Goal: Information Seeking & Learning: Check status

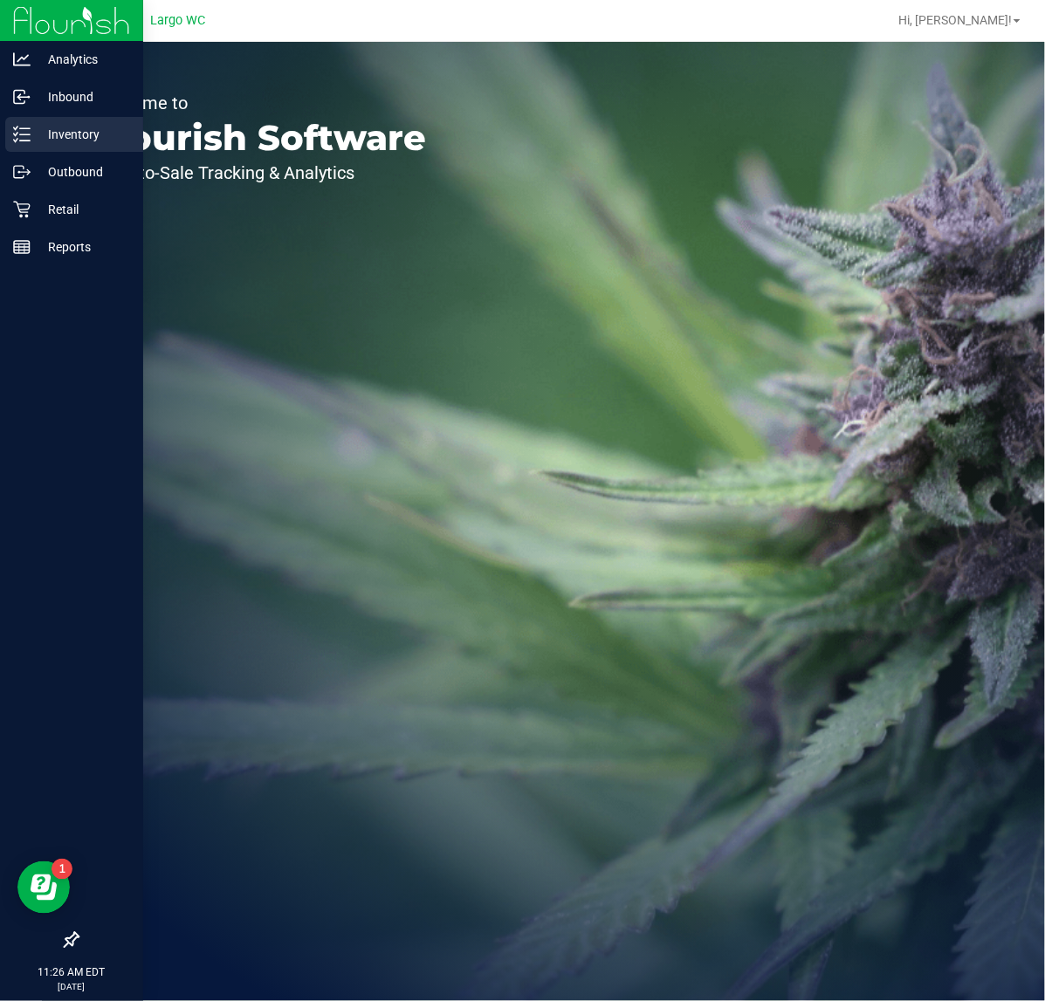
click at [84, 142] on p "Inventory" at bounding box center [83, 134] width 105 height 21
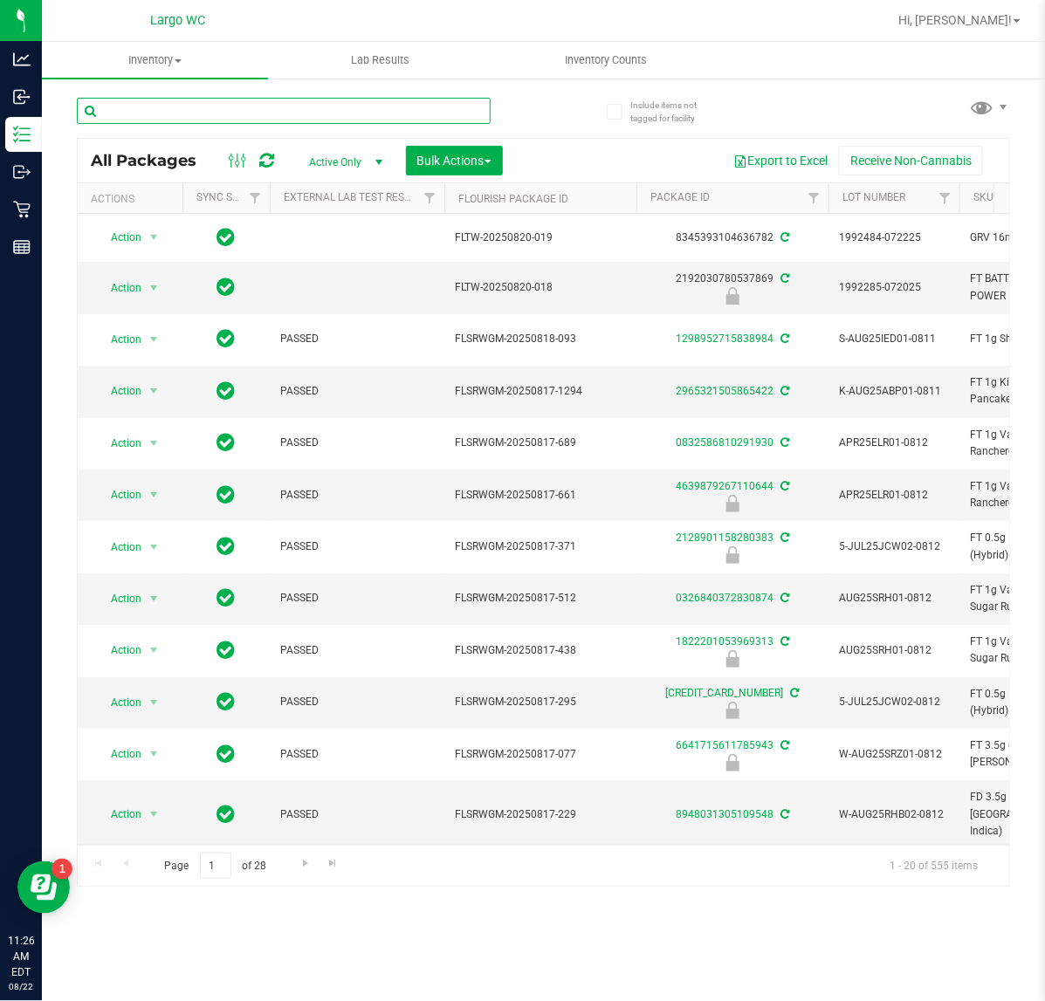
click at [186, 114] on input "text" at bounding box center [284, 111] width 414 height 26
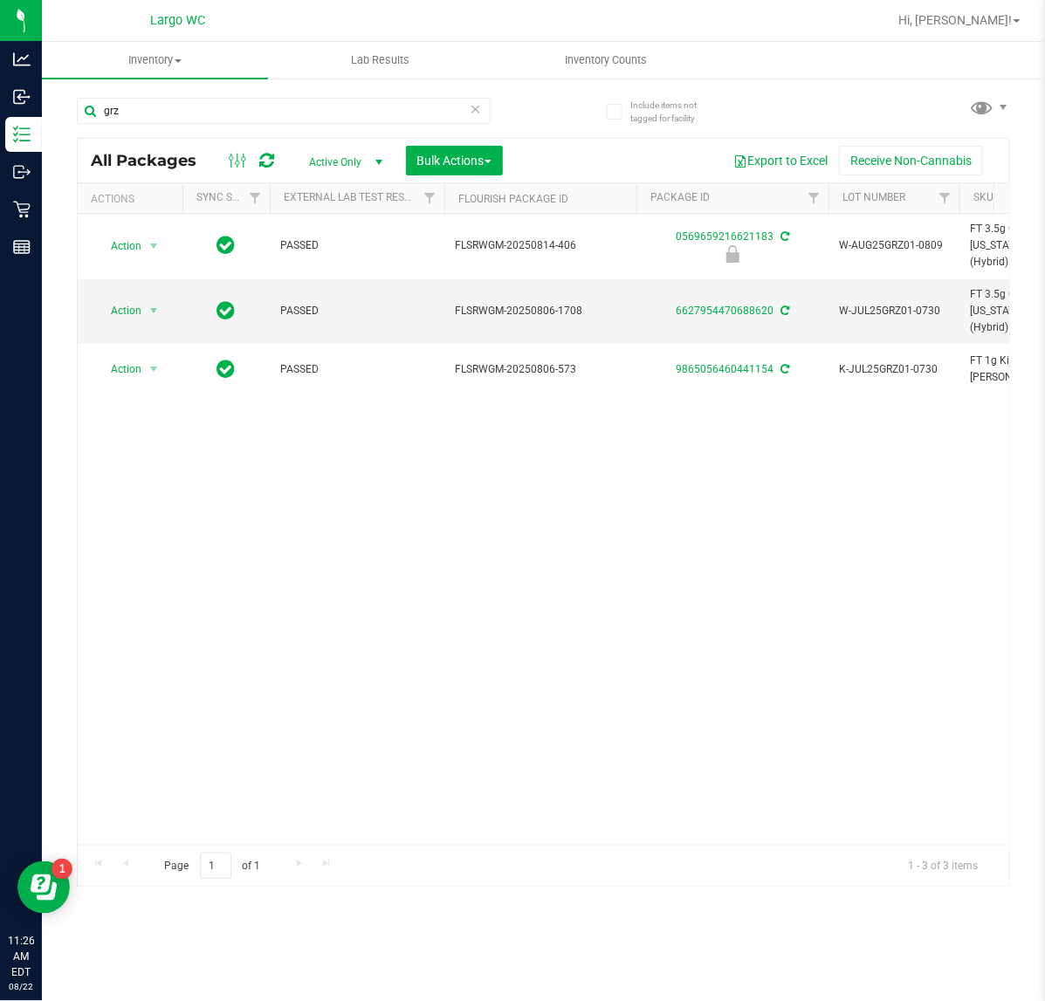
click at [905, 662] on div "Action Action Edit attributes Global inventory Locate package Package audit log…" at bounding box center [544, 529] width 932 height 631
click at [346, 661] on div "Action Action Edit attributes Global inventory Locate package Package audit log…" at bounding box center [544, 529] width 932 height 631
click at [0, 145] on html "Analytics Inbound Inventory Outbound Retail Reports 11:32 AM EDT 08/22/2025 08/…" at bounding box center [522, 500] width 1045 height 1001
type input "aml"
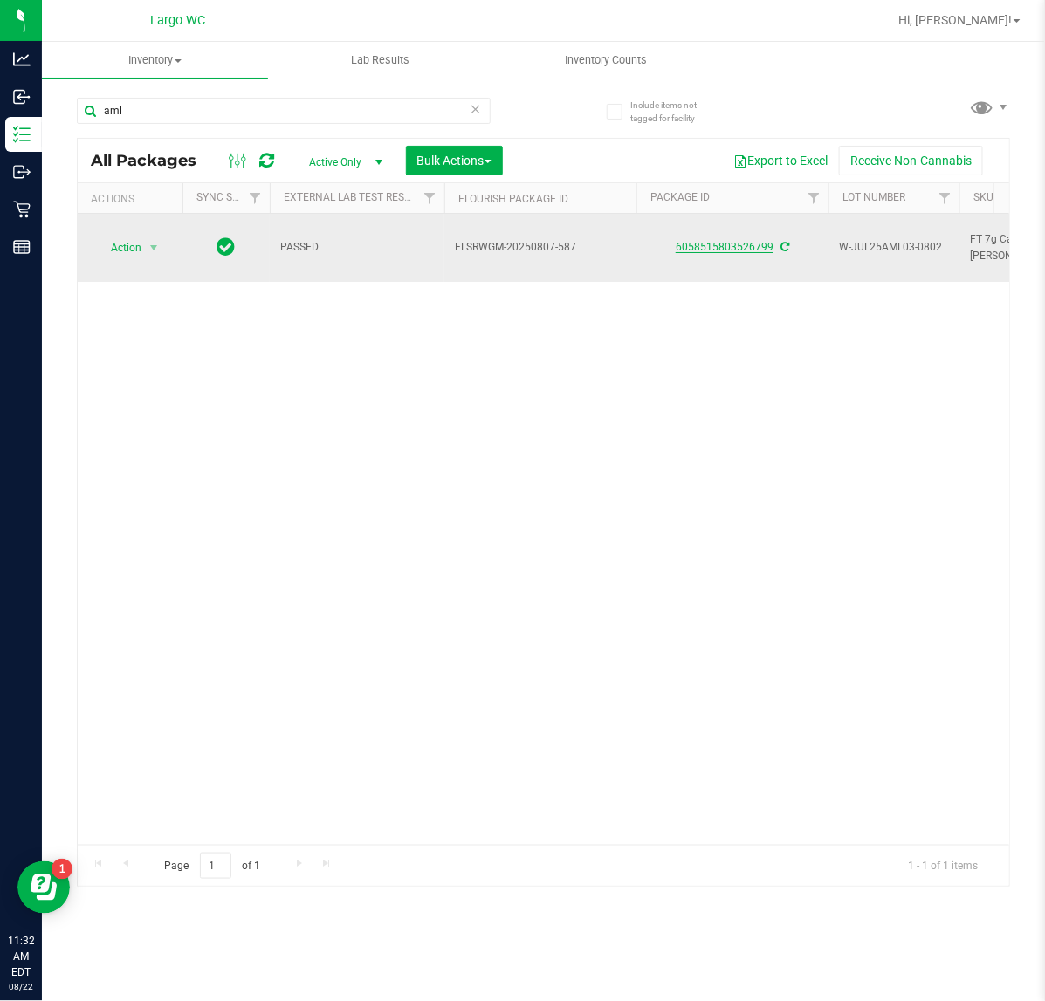
click at [732, 241] on link "6058515803526799" at bounding box center [725, 247] width 98 height 12
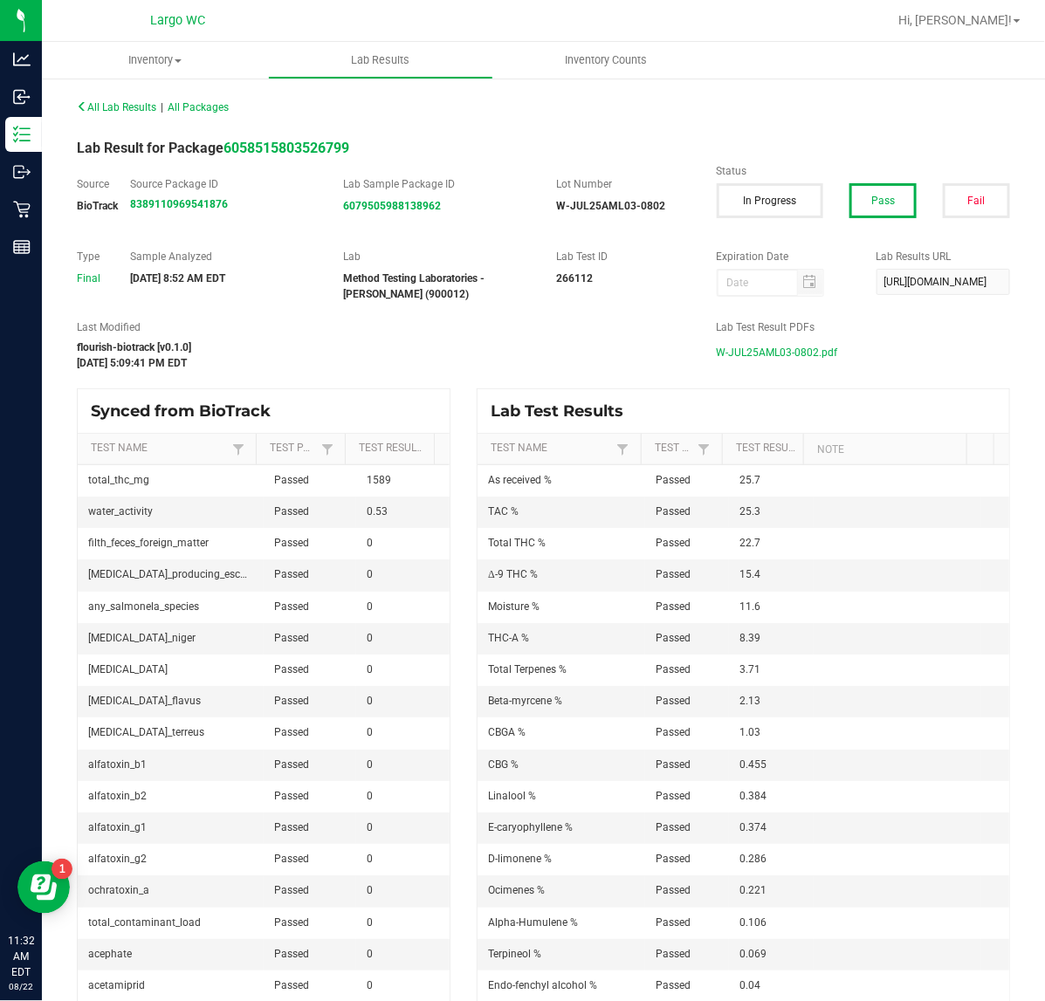
click at [751, 347] on span "W-JUL25AML03-0802.pdf" at bounding box center [777, 353] width 121 height 26
click at [530, 338] on div "Last Modified flourish-biotrack [v0.1.0] Aug 7, 2025 5:09:41 PM EDT" at bounding box center [384, 346] width 640 height 52
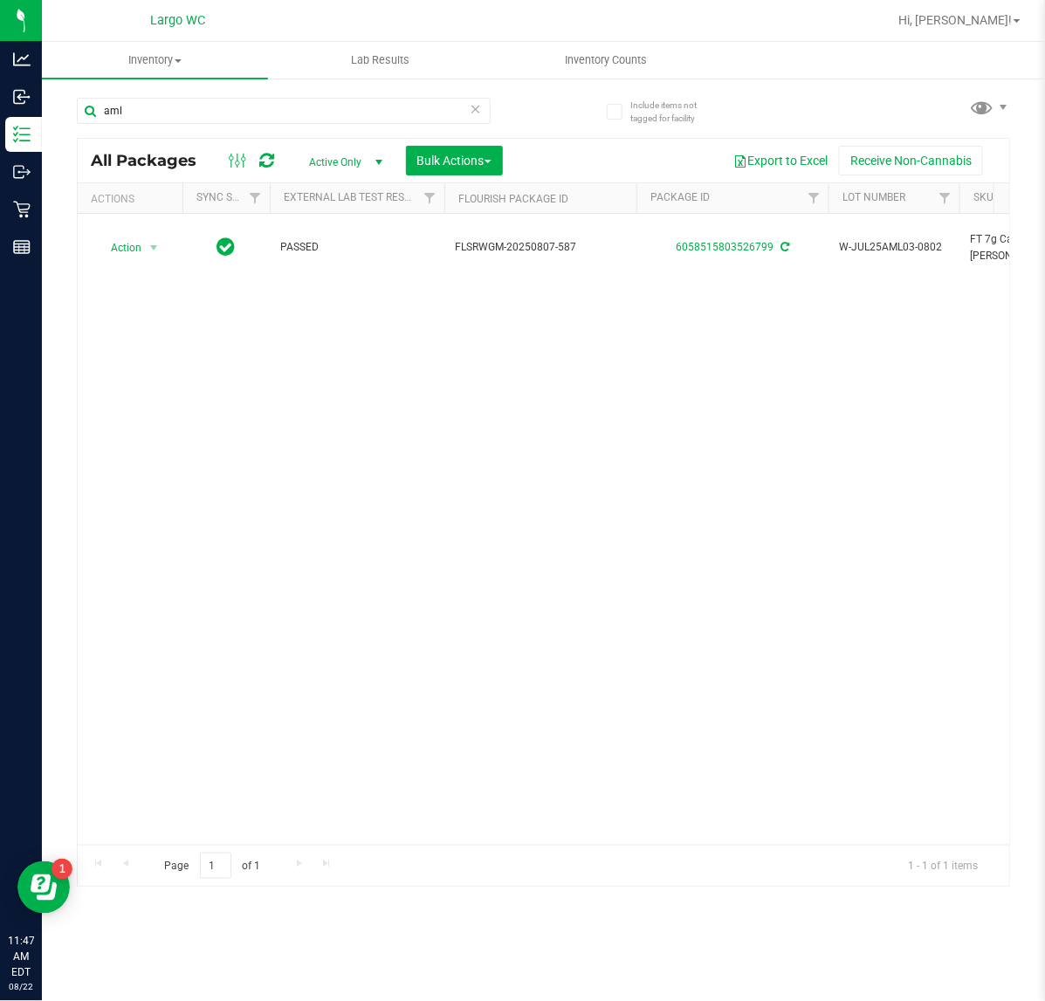
click at [364, 328] on div "Action Action Adjust qty Create package Edit attributes Global inventory Locate…" at bounding box center [544, 529] width 932 height 631
click at [190, 107] on input "aml" at bounding box center [284, 111] width 414 height 26
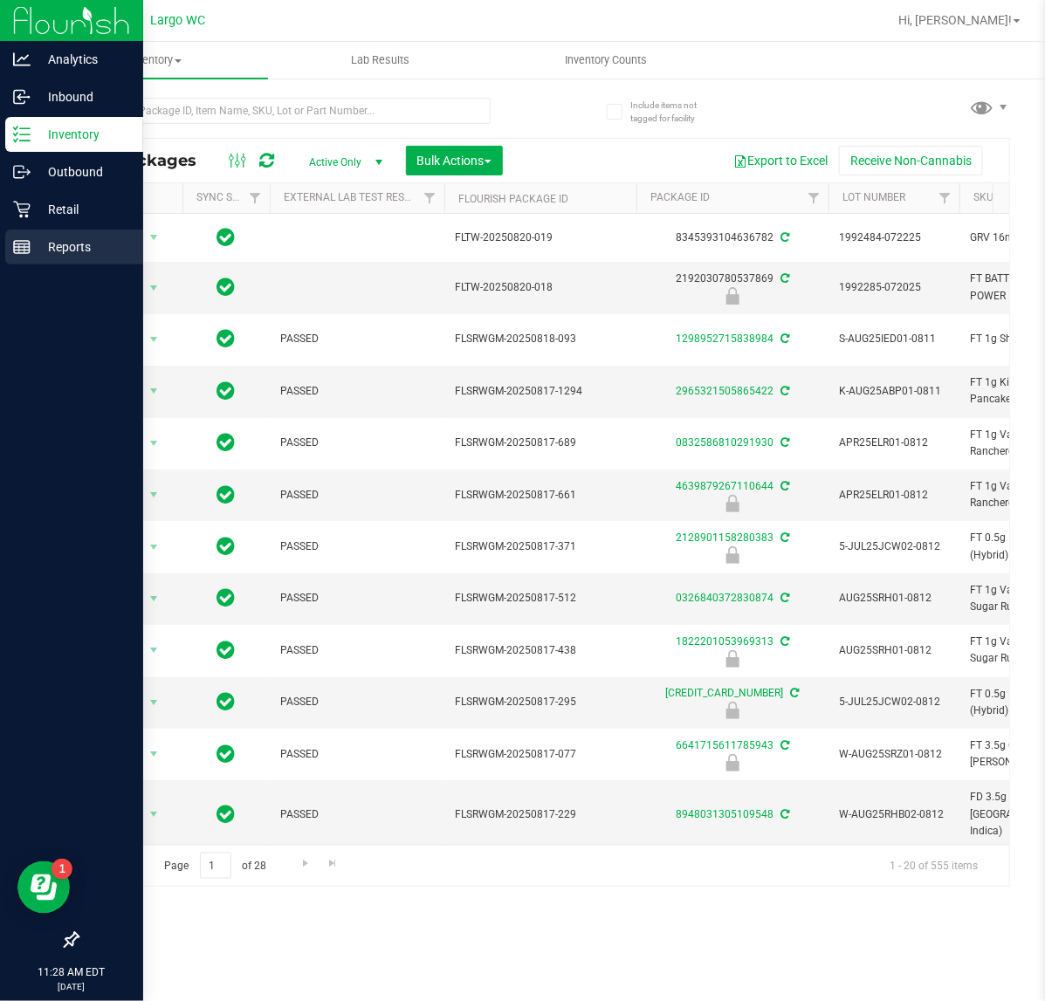
click at [41, 247] on p "Reports" at bounding box center [83, 247] width 105 height 21
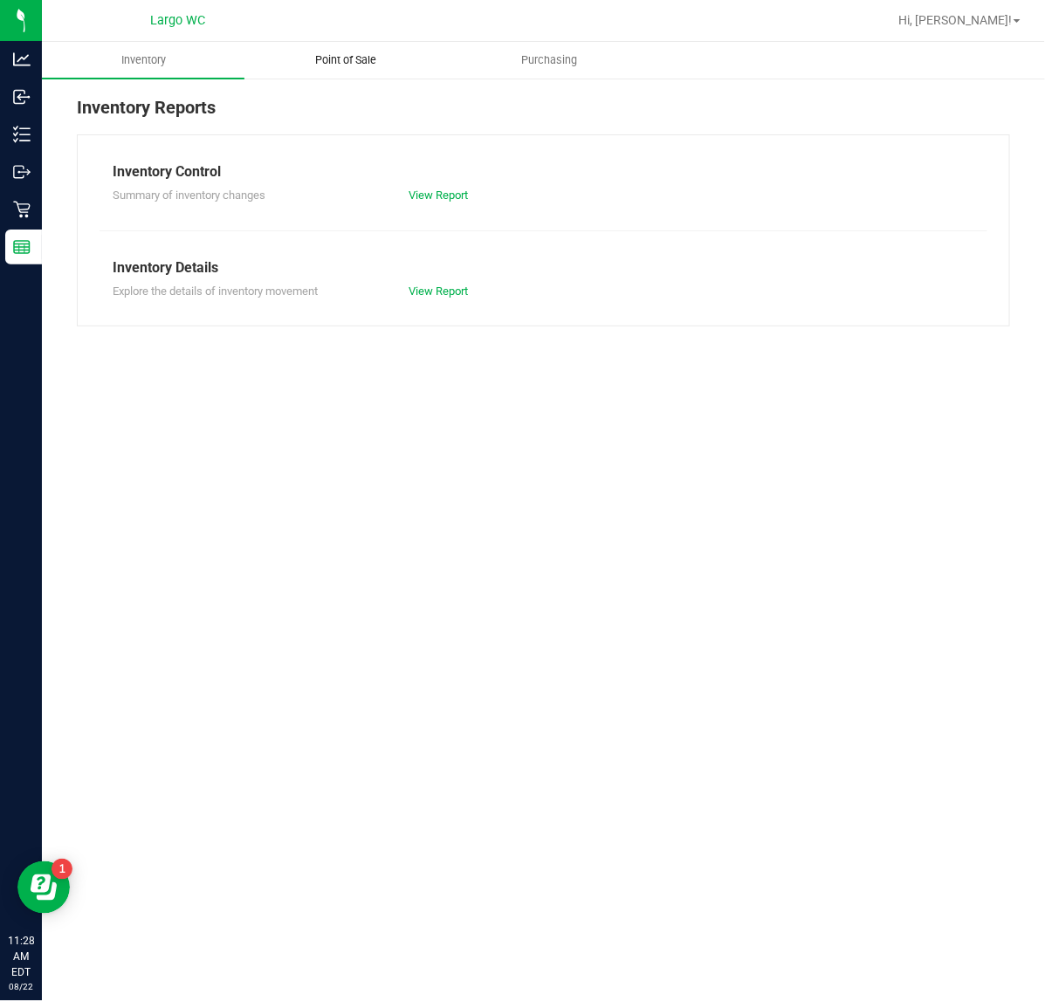
click at [367, 59] on span "Point of Sale" at bounding box center [346, 60] width 108 height 16
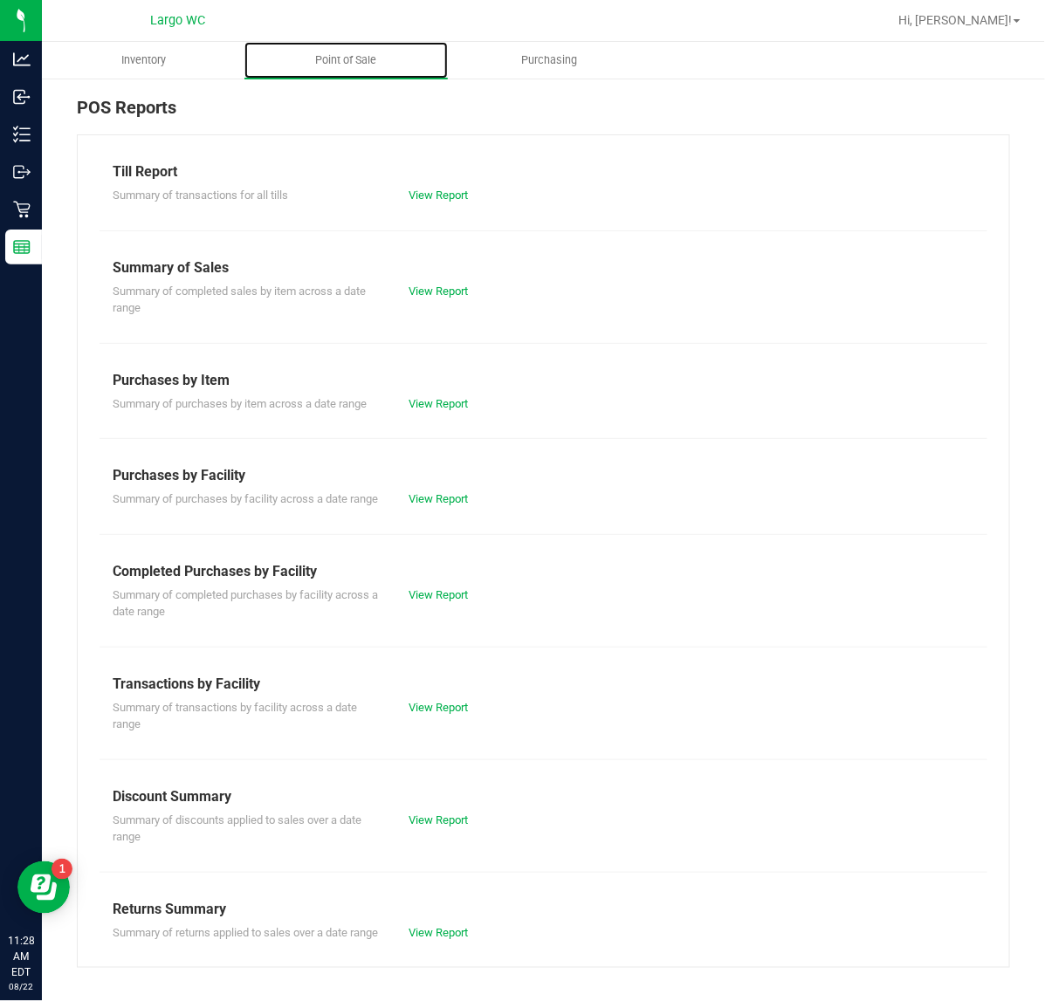
scroll to position [19, 0]
click at [443, 582] on div "Summary of completed purchases by facility across a date range View Report" at bounding box center [544, 601] width 888 height 38
click at [445, 592] on link "View Report" at bounding box center [438, 594] width 59 height 13
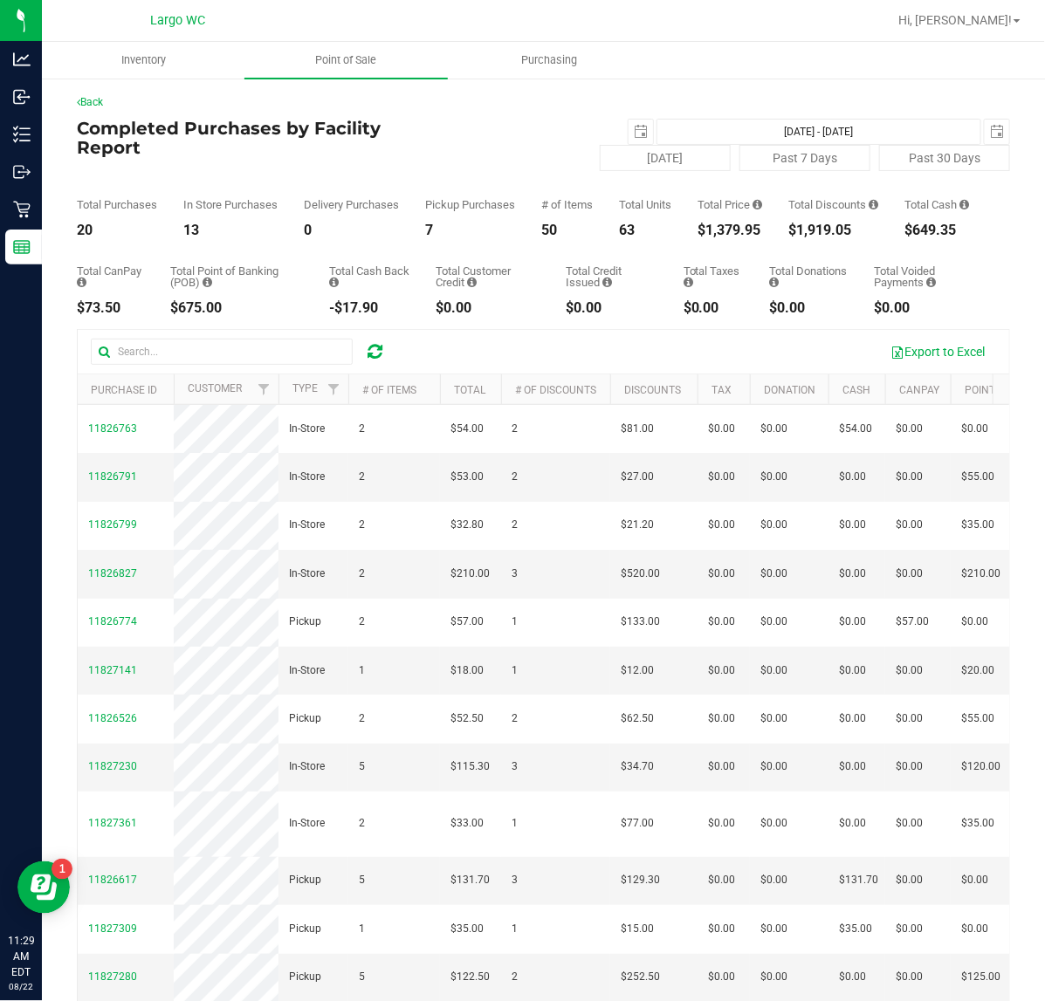
drag, startPoint x: 769, startPoint y: 244, endPoint x: 677, endPoint y: 237, distance: 92.8
click at [677, 237] on div "Total Purchases 20 In Store Purchases 13 Delivery Purchases 0 Pickup Purchases …" at bounding box center [543, 204] width 933 height 66
click at [723, 236] on div "$1,379.95" at bounding box center [730, 230] width 65 height 14
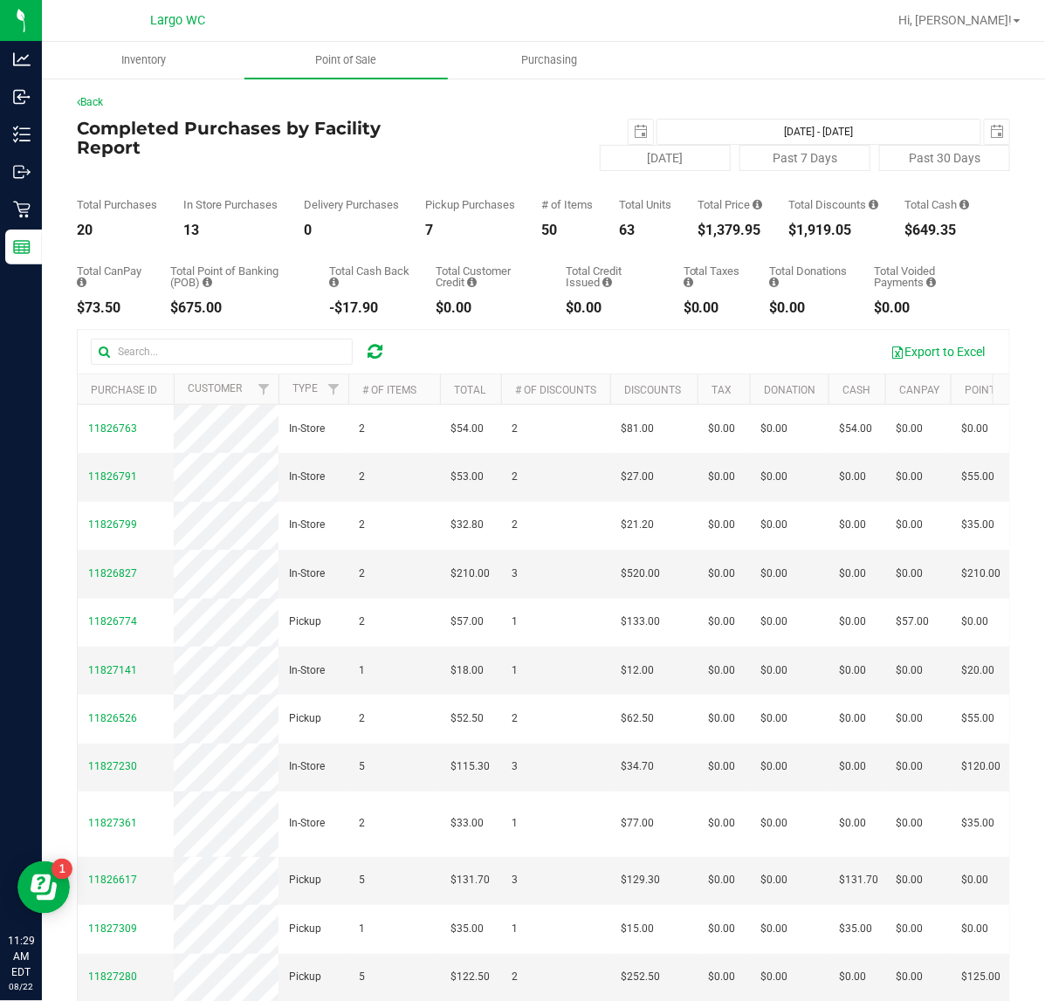
click at [723, 236] on div "$1,379.95" at bounding box center [730, 230] width 65 height 14
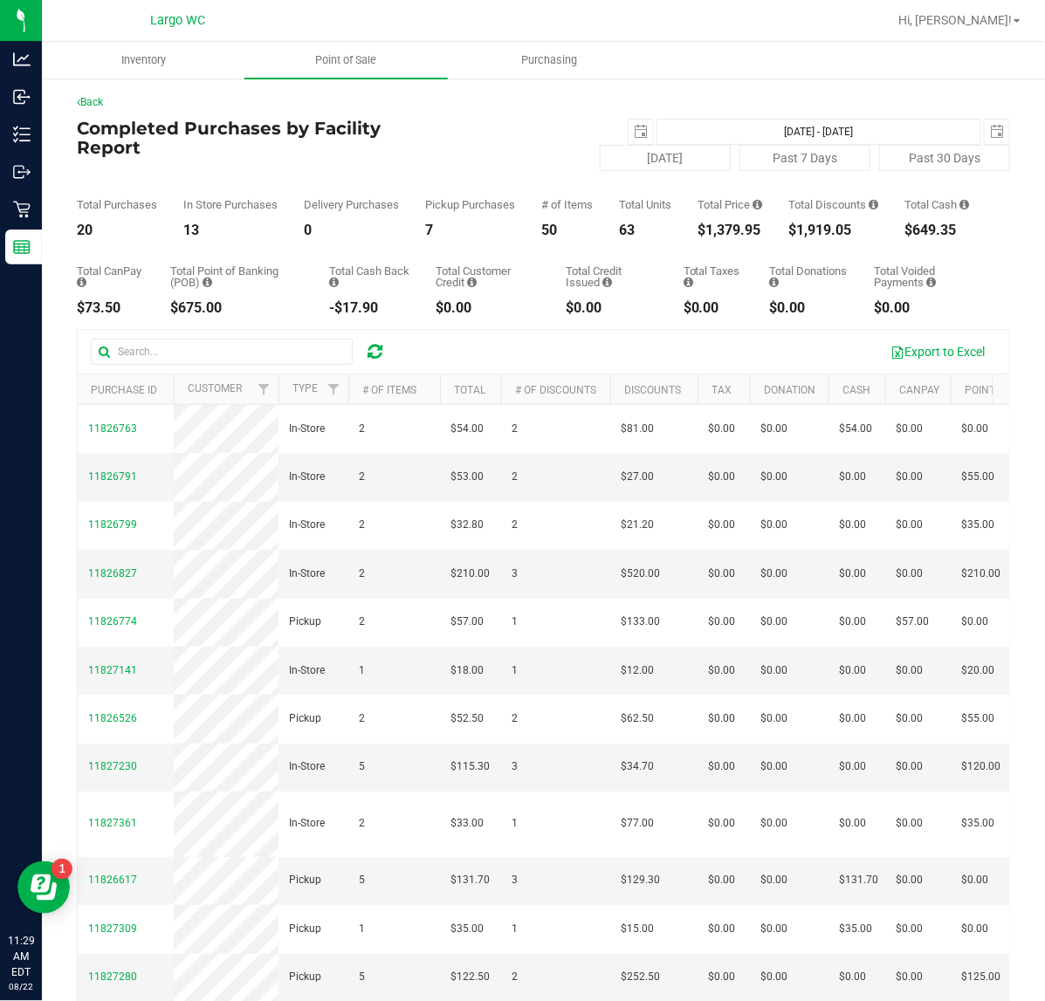
click at [747, 237] on div "$1,379.95" at bounding box center [730, 230] width 65 height 14
click at [713, 237] on div "$1,379.95" at bounding box center [730, 230] width 65 height 14
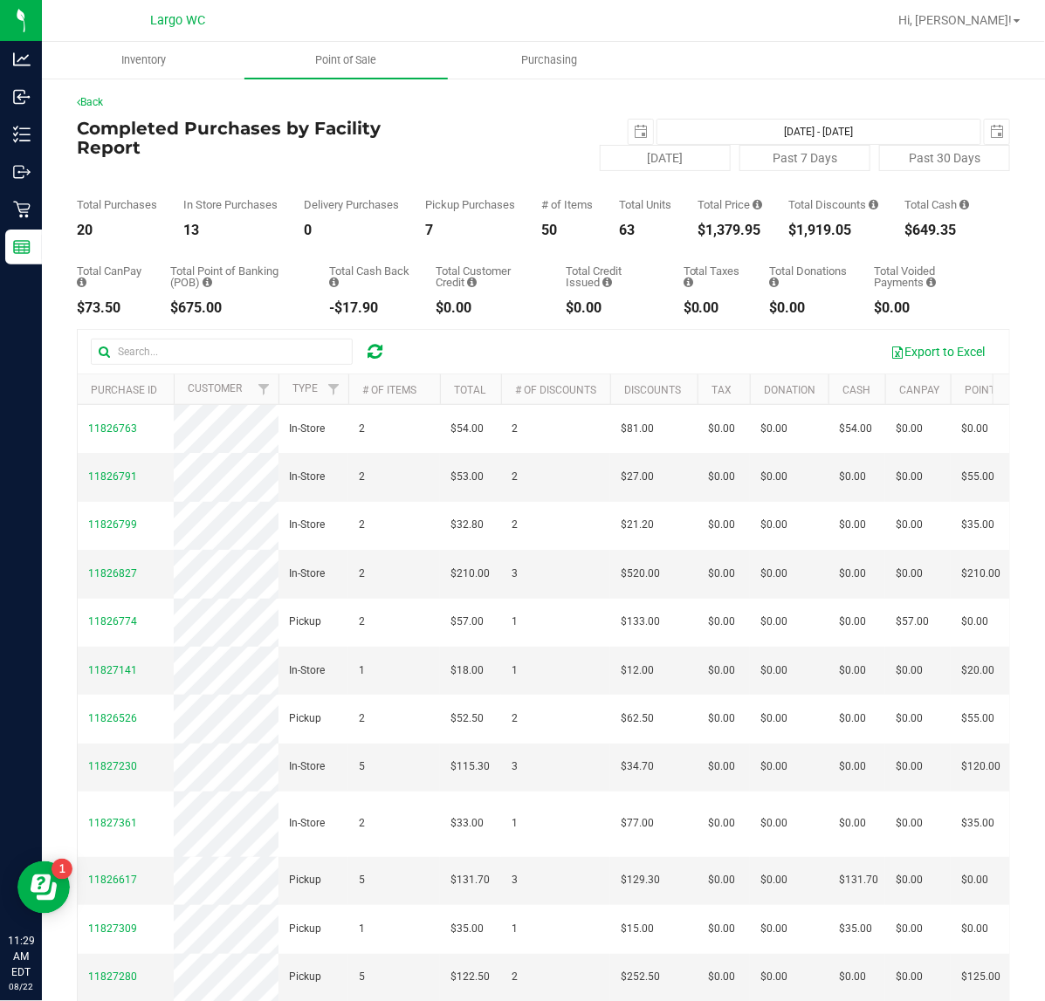
click at [760, 253] on div "Total CanPay $73.50 Total Point of Banking (POB) $675.00 Total Cash Back -$17.9…" at bounding box center [543, 276] width 933 height 78
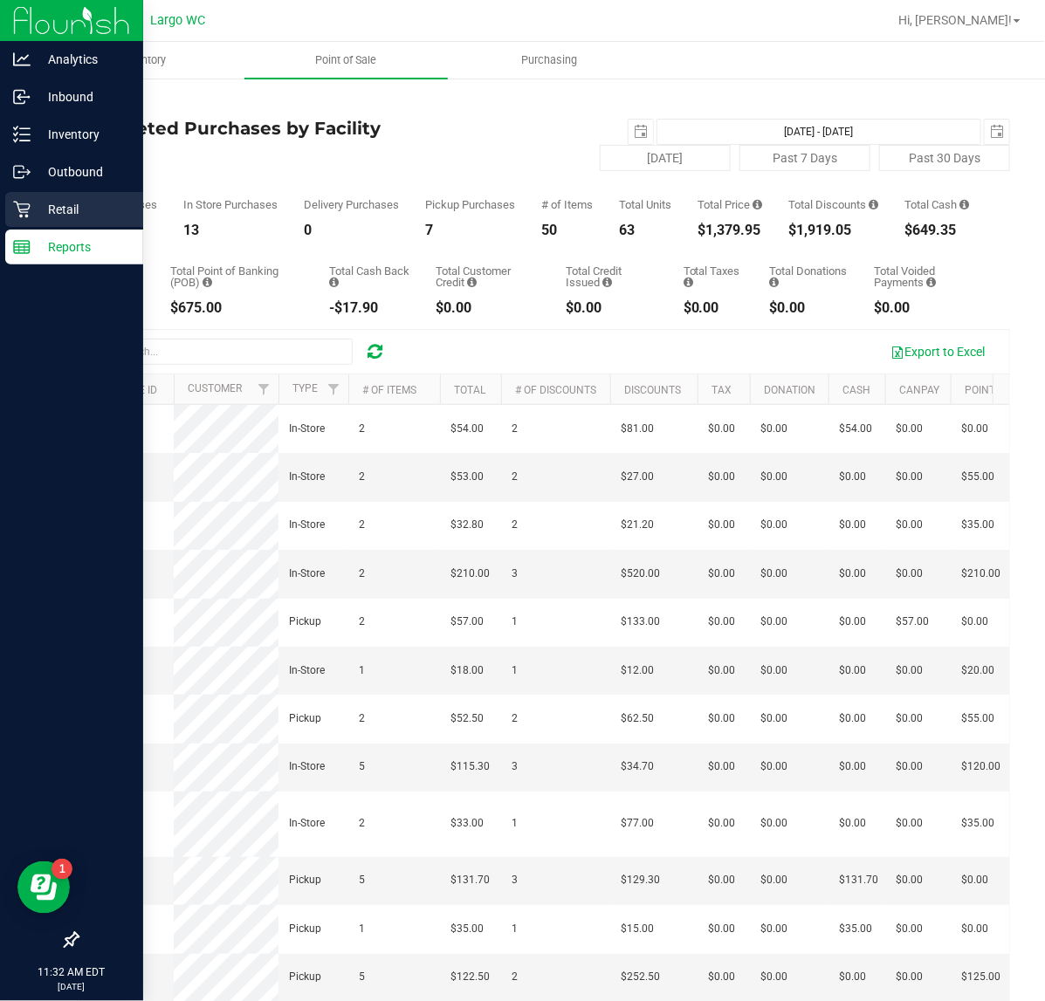
click at [22, 203] on icon at bounding box center [21, 210] width 17 height 17
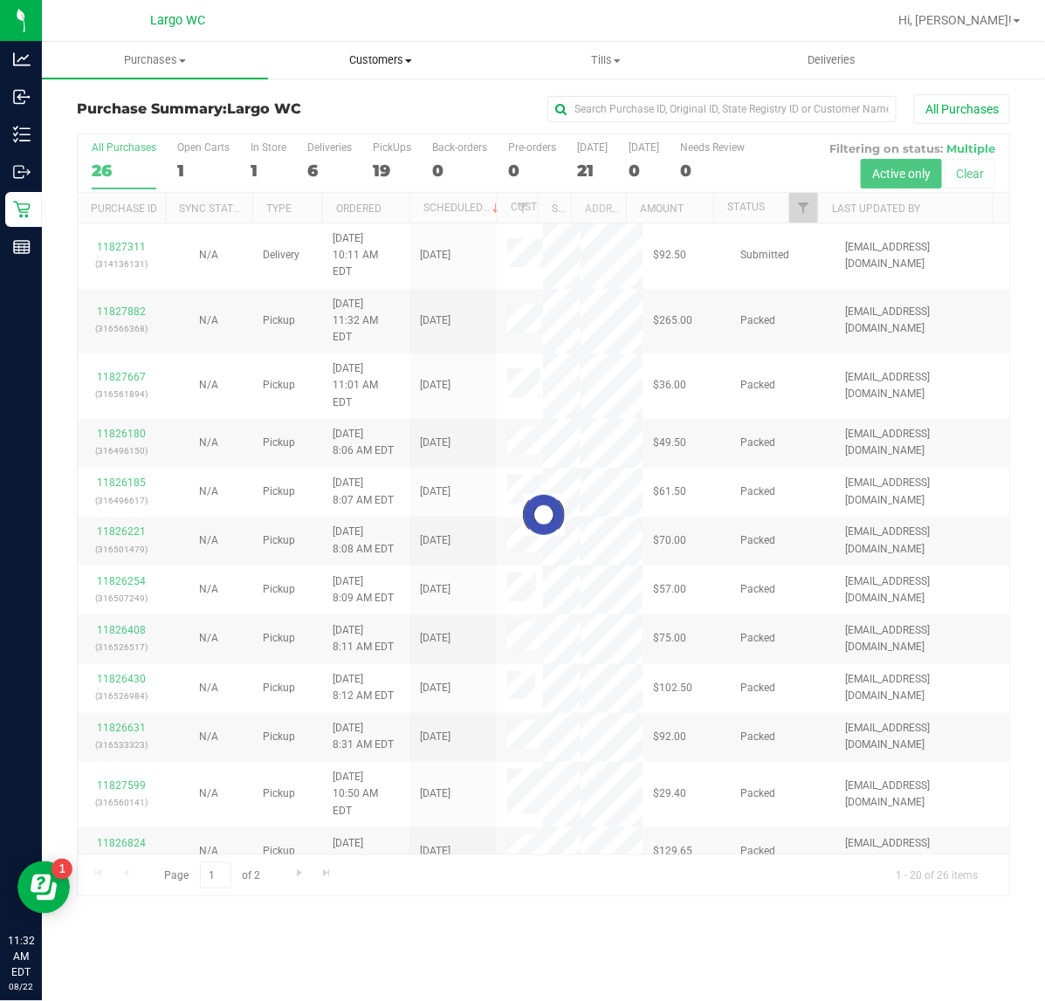
click at [381, 53] on span "Customers" at bounding box center [381, 60] width 224 height 16
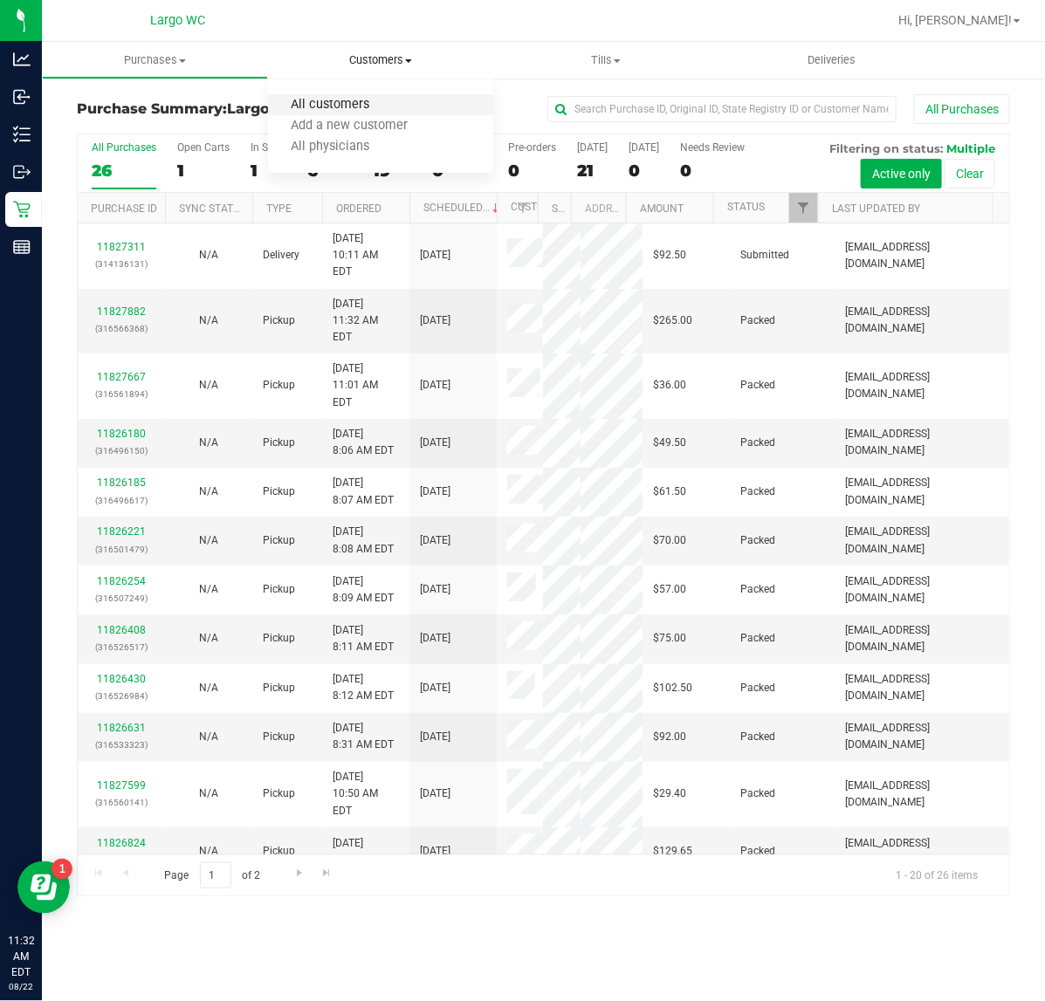
click at [327, 98] on span "All customers" at bounding box center [331, 105] width 126 height 15
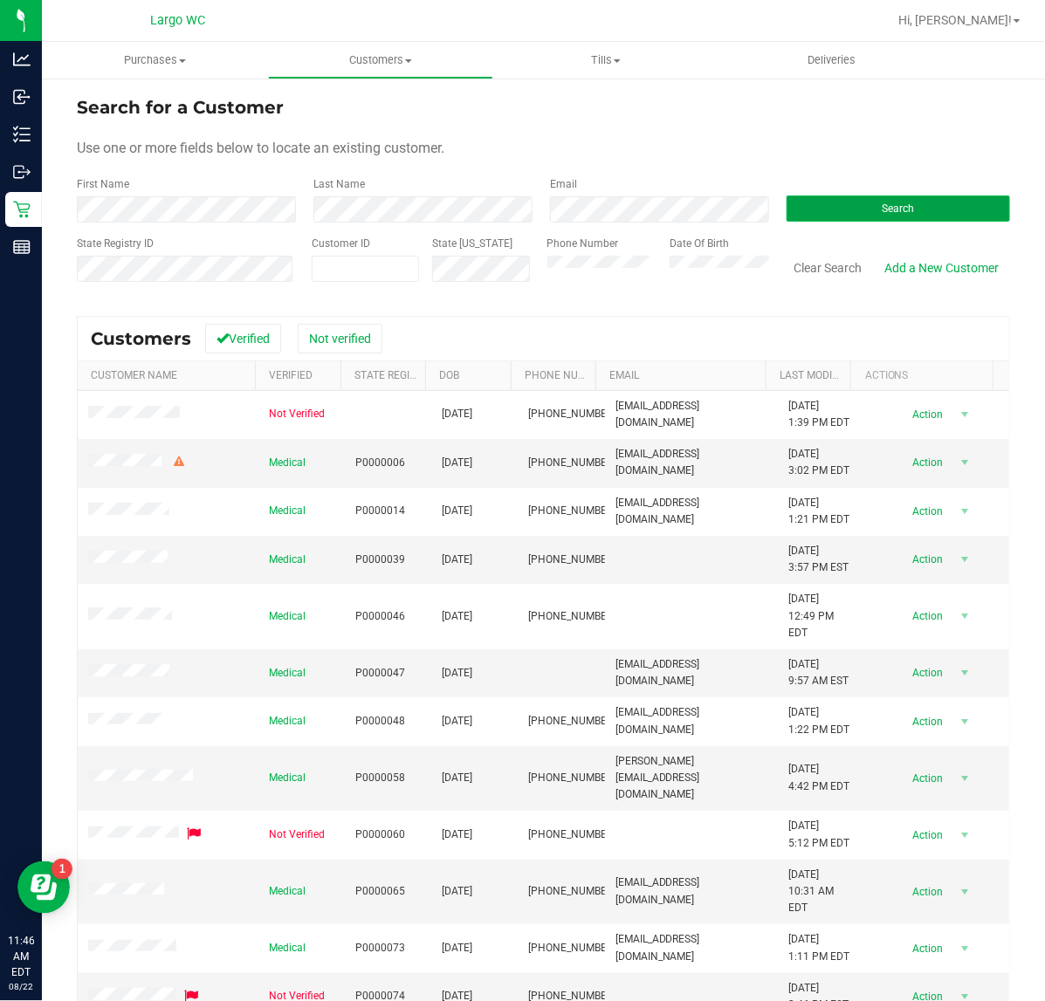
click at [897, 216] on button "Search" at bounding box center [898, 209] width 223 height 26
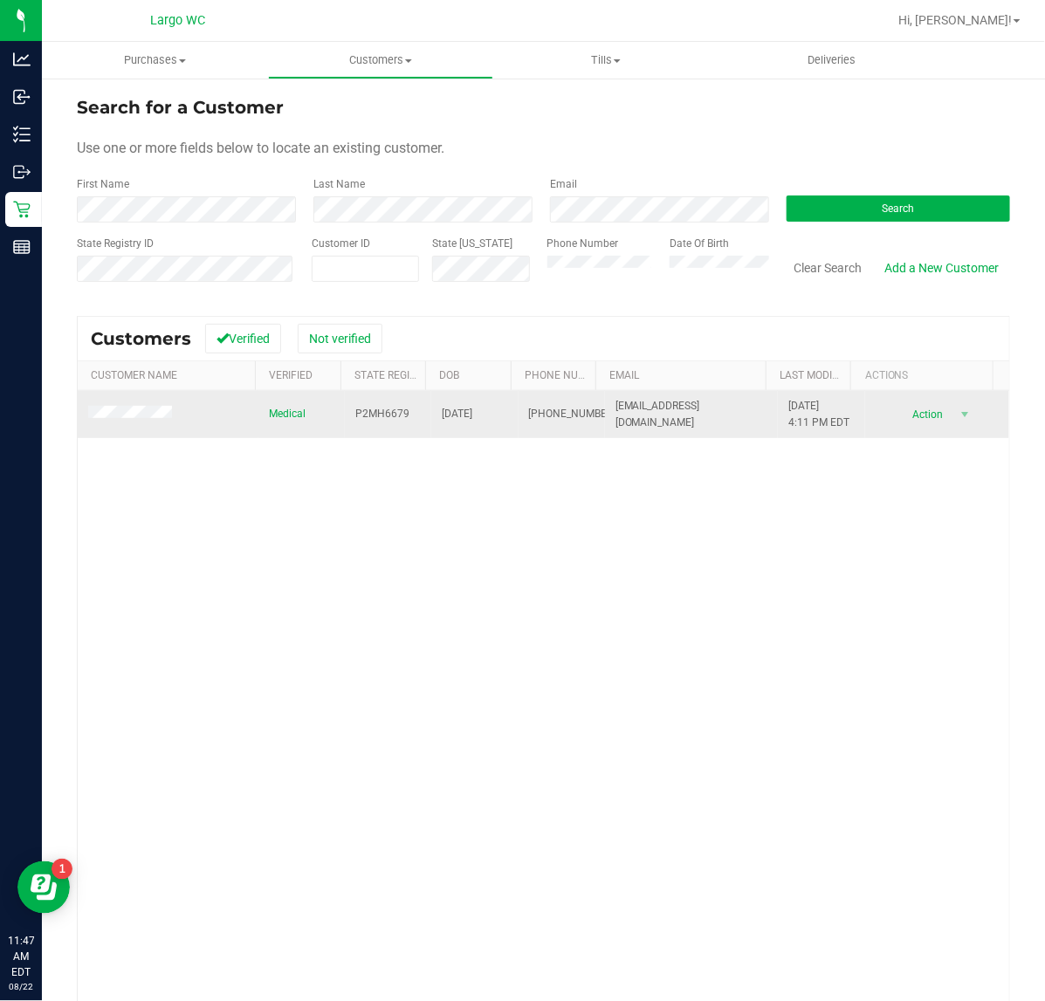
click at [111, 406] on span at bounding box center [132, 414] width 89 height 17
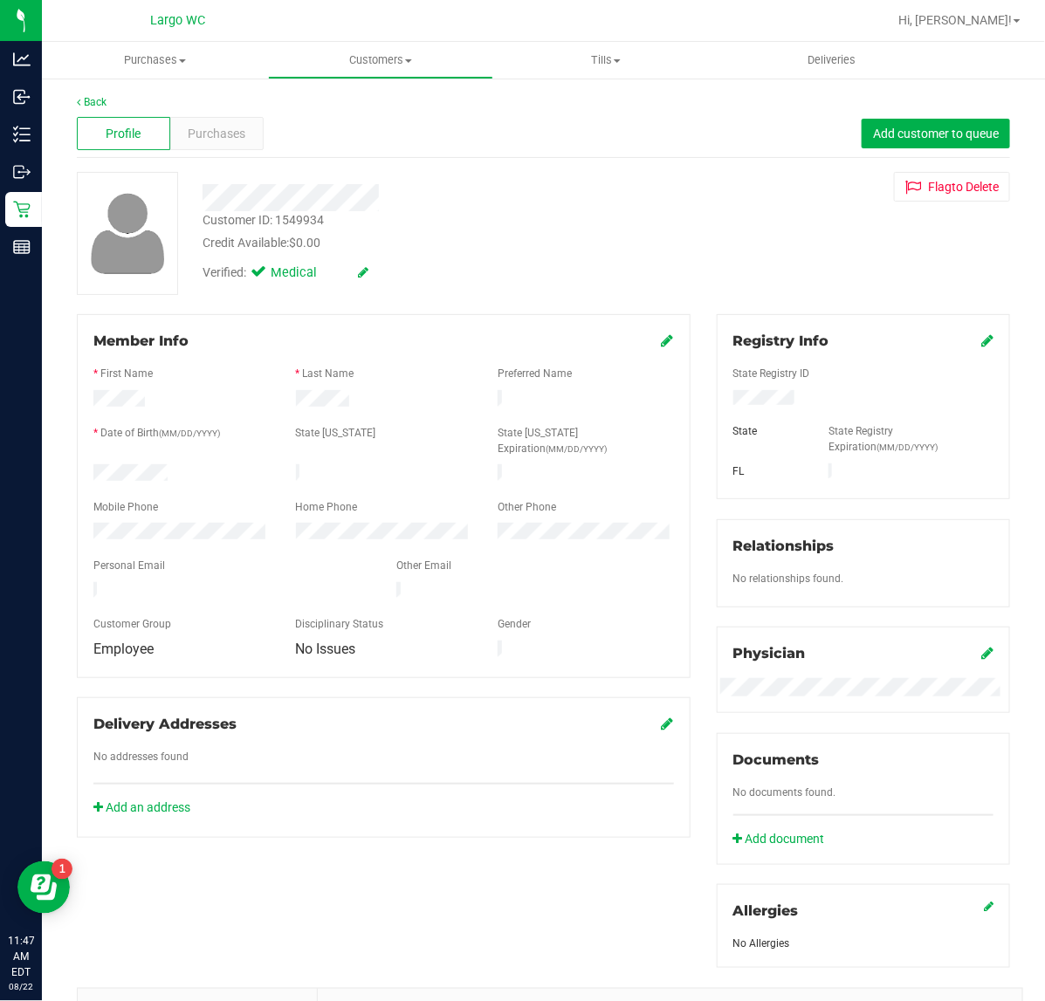
click at [231, 107] on div "Back" at bounding box center [543, 102] width 933 height 16
click at [232, 137] on span "Purchases" at bounding box center [217, 134] width 58 height 18
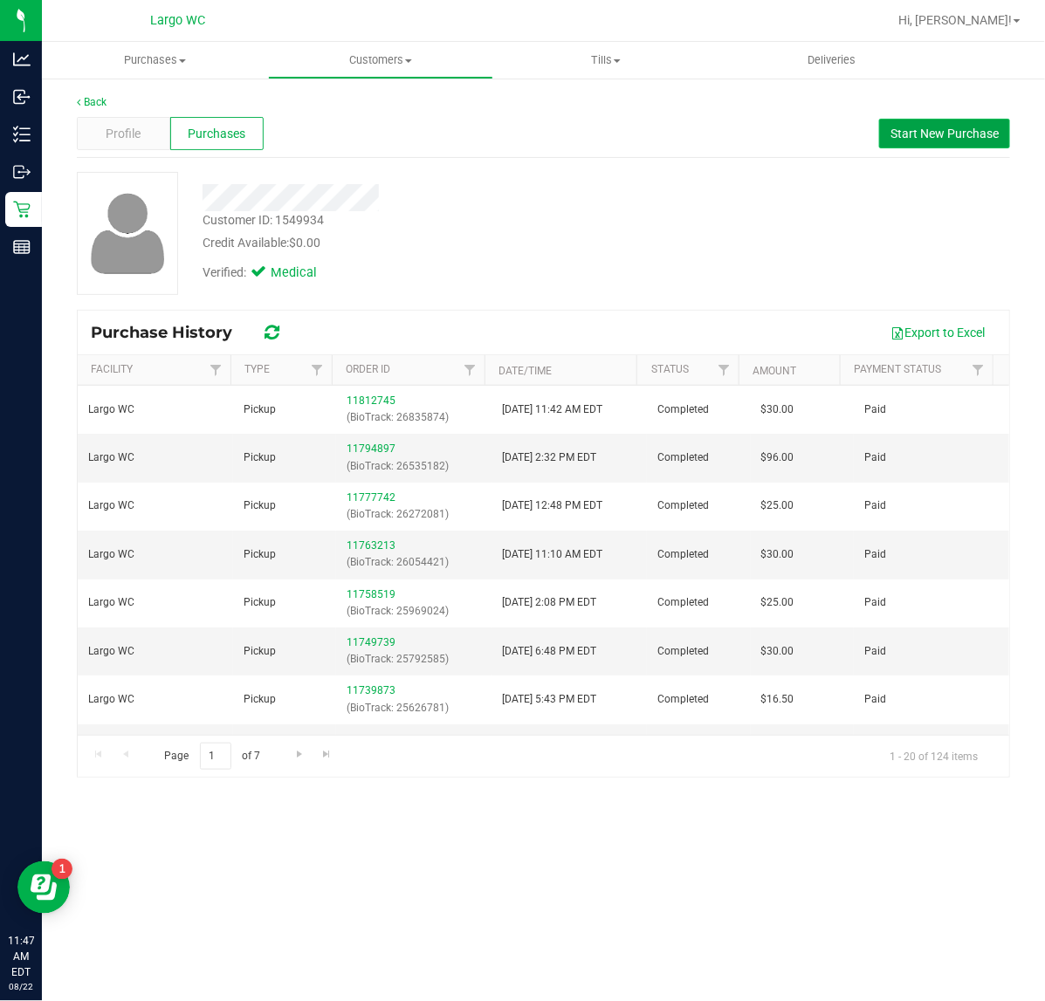
click at [960, 127] on span "Start New Purchase" at bounding box center [944, 134] width 108 height 14
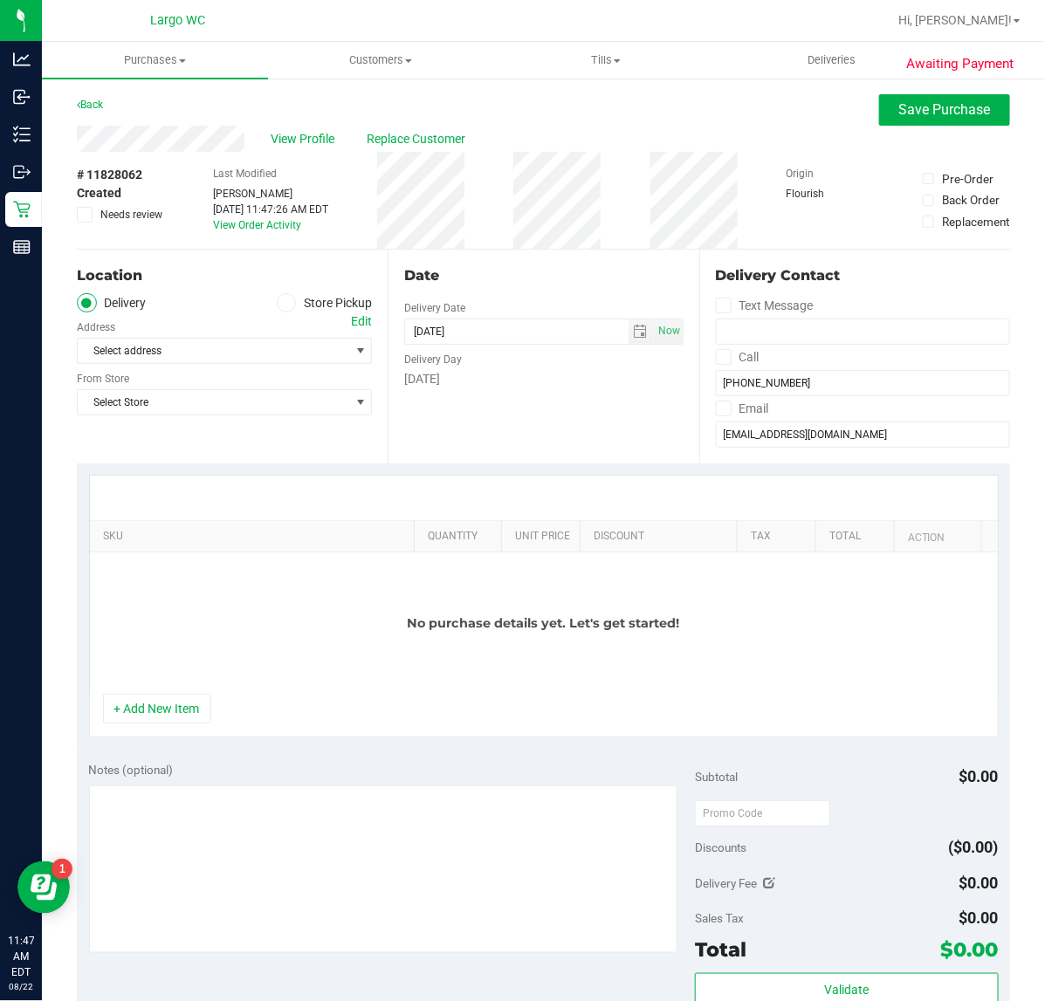
click at [294, 303] on label "Store Pickup" at bounding box center [325, 303] width 96 height 20
click at [0, 0] on input "Store Pickup" at bounding box center [0, 0] width 0 height 0
click at [280, 347] on span "Select Store" at bounding box center [214, 351] width 272 height 24
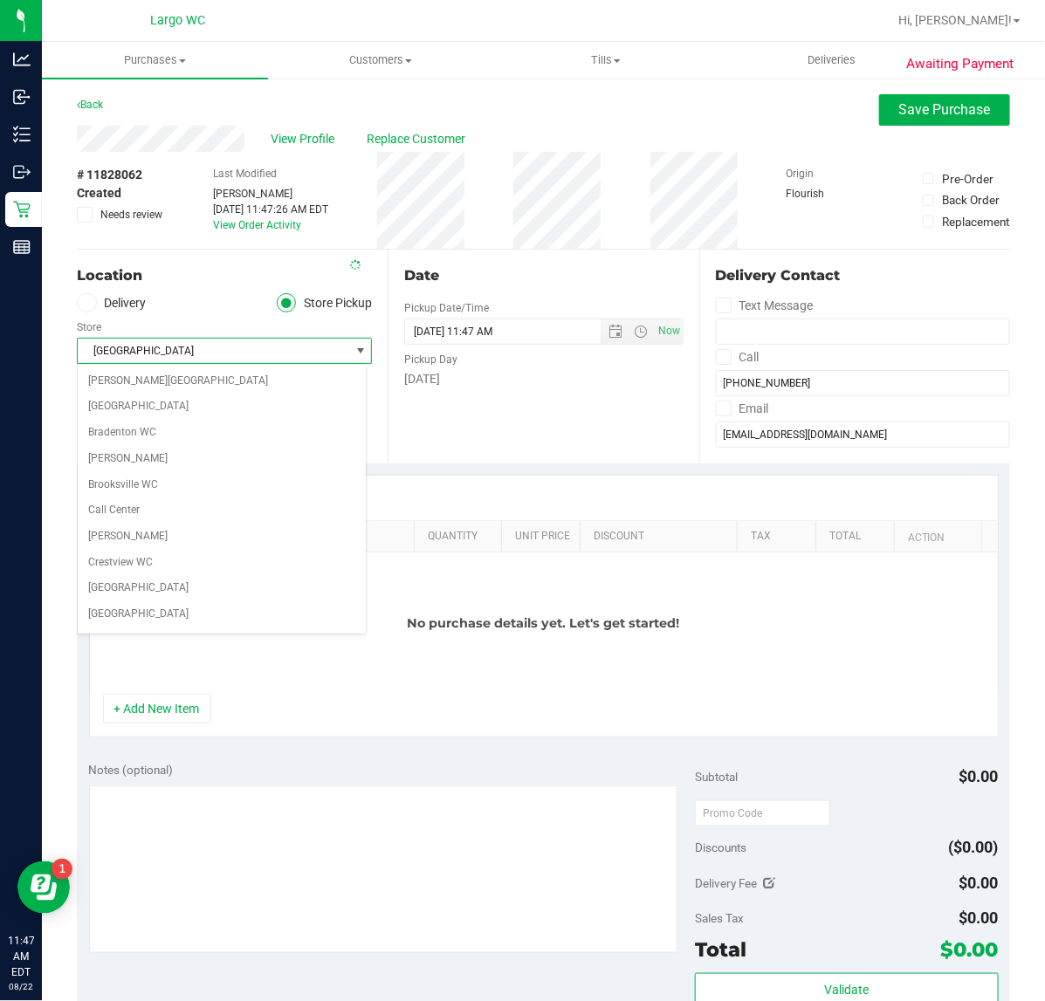
scroll to position [291, 0]
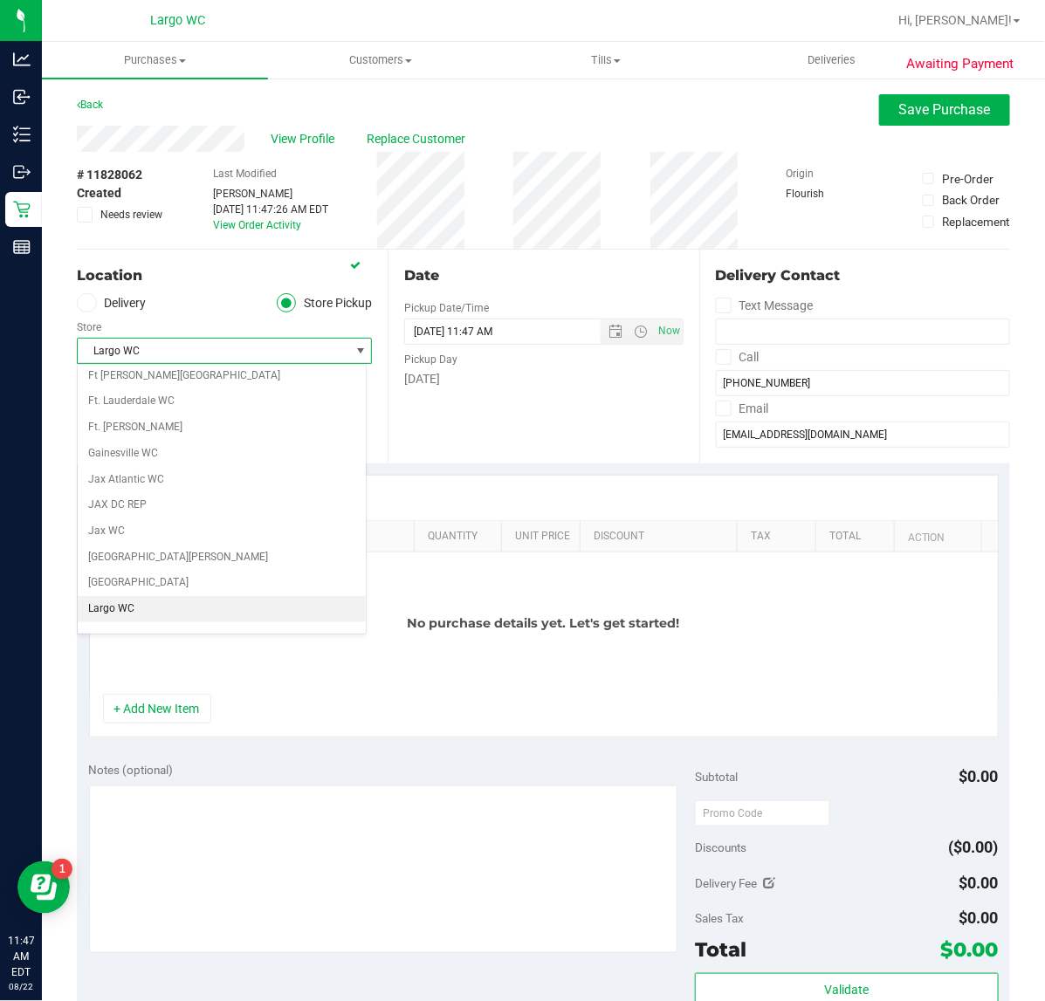
click at [230, 613] on li "Largo WC" at bounding box center [222, 609] width 288 height 26
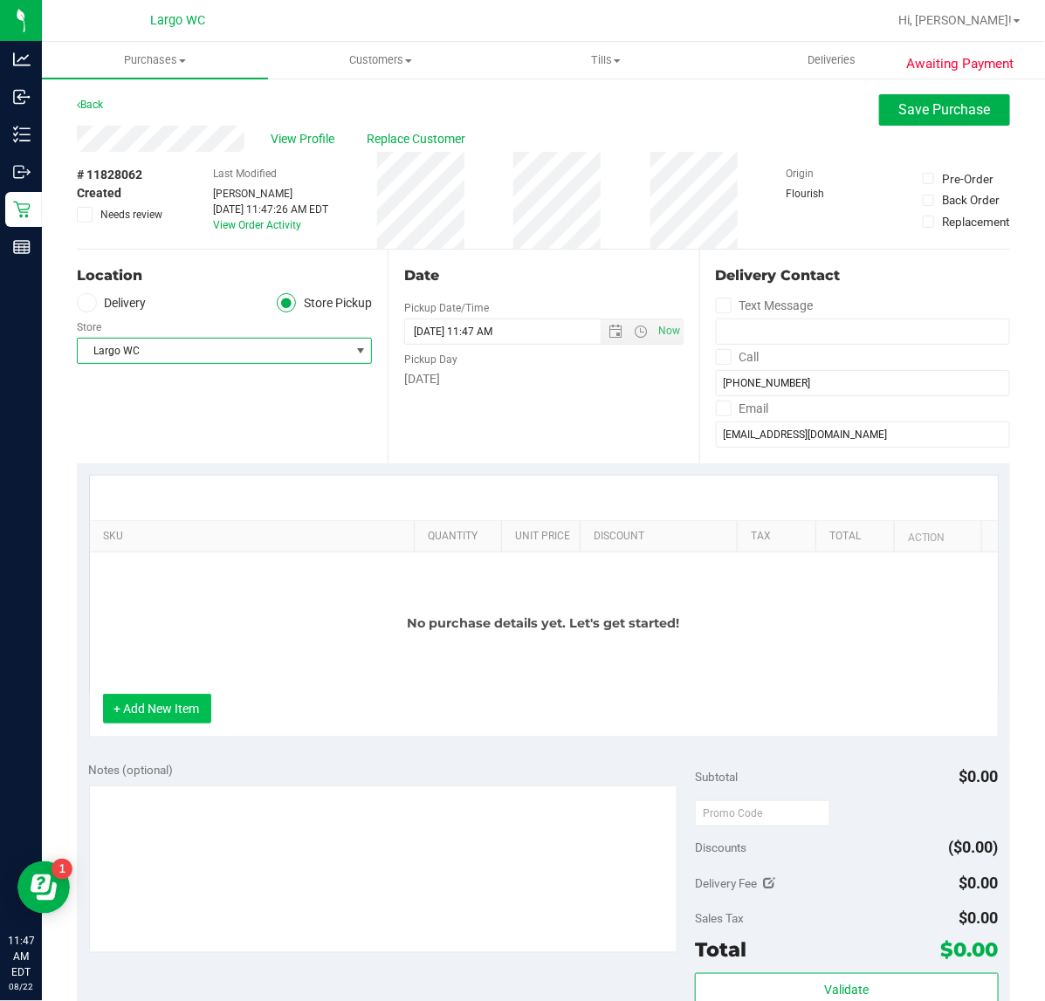
click at [175, 722] on button "+ Add New Item" at bounding box center [157, 709] width 108 height 30
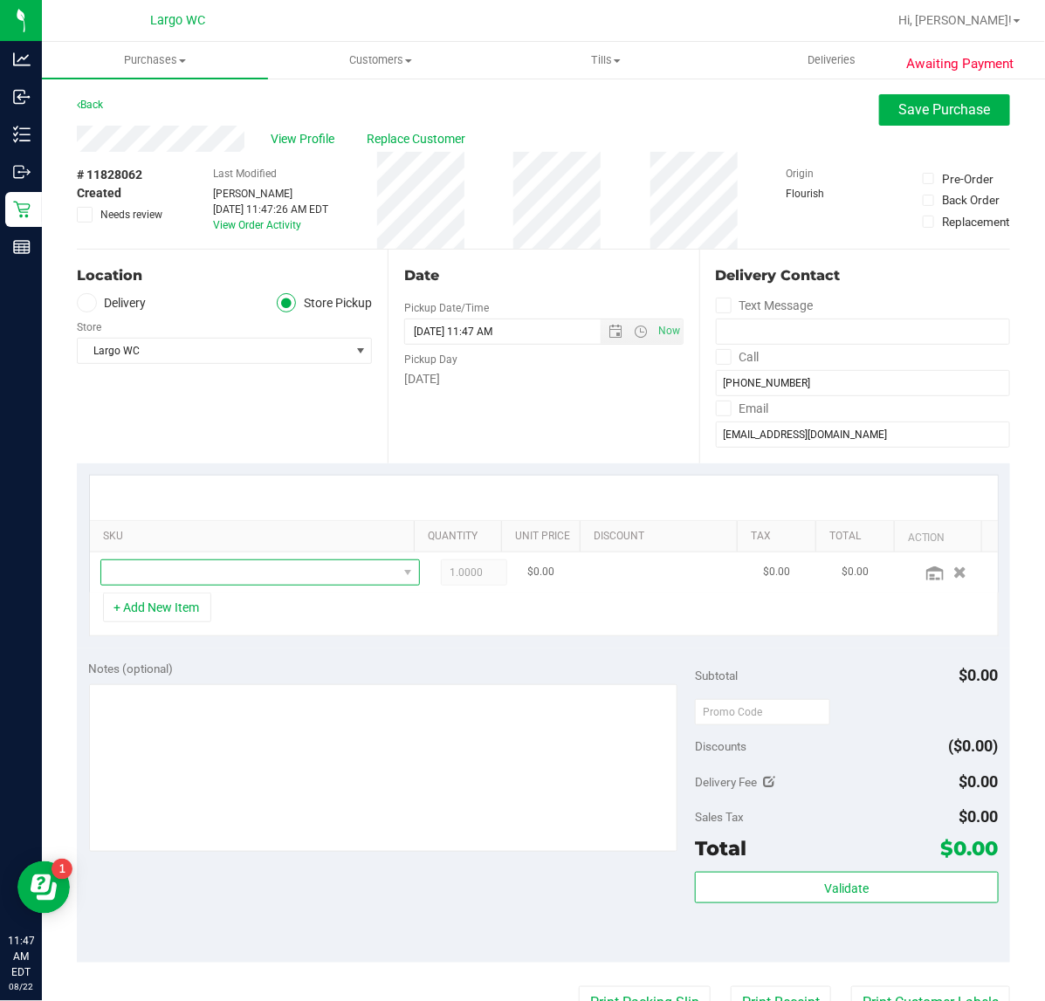
click at [233, 582] on span "NO DATA FOUND" at bounding box center [249, 572] width 296 height 24
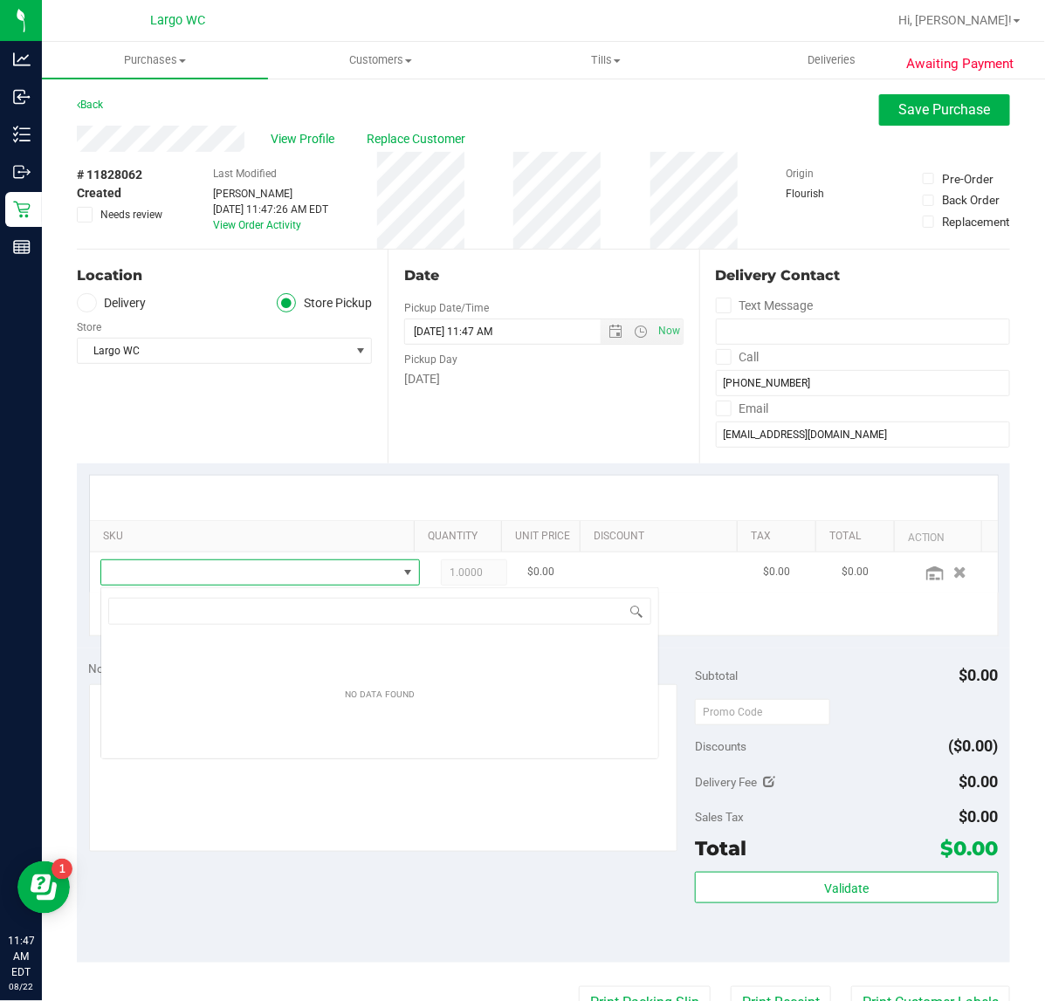
scroll to position [27, 286]
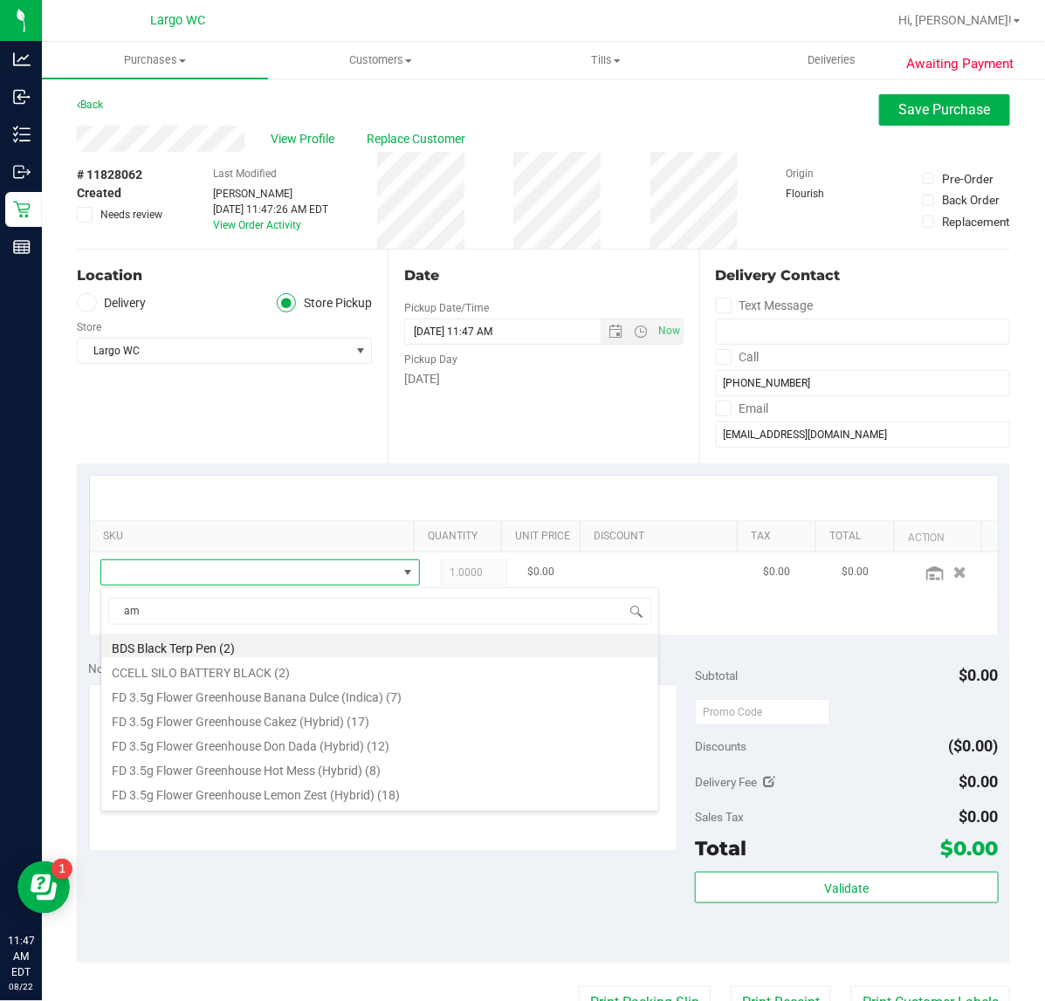
type input "aml"
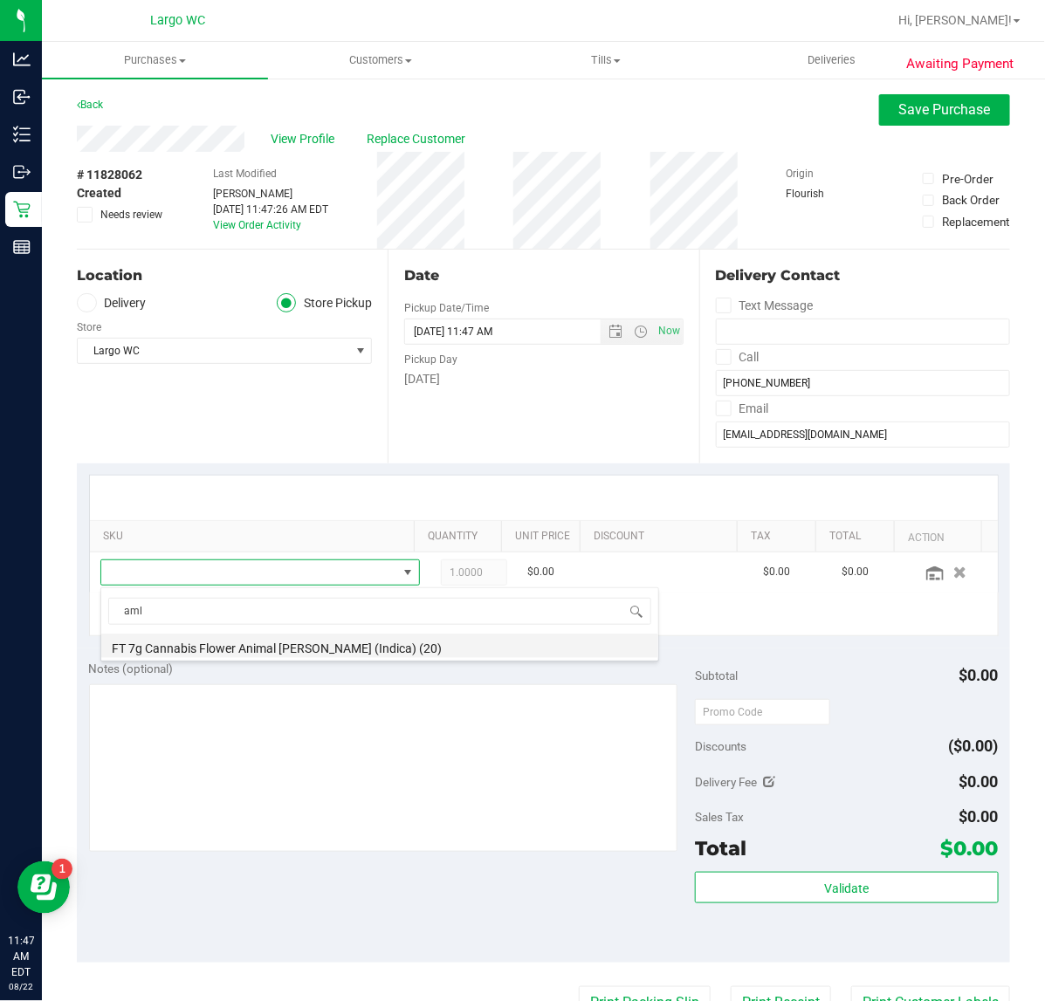
click at [302, 650] on li "FT 7g Cannabis Flower Animal Larry (Indica) (20)" at bounding box center [379, 646] width 557 height 24
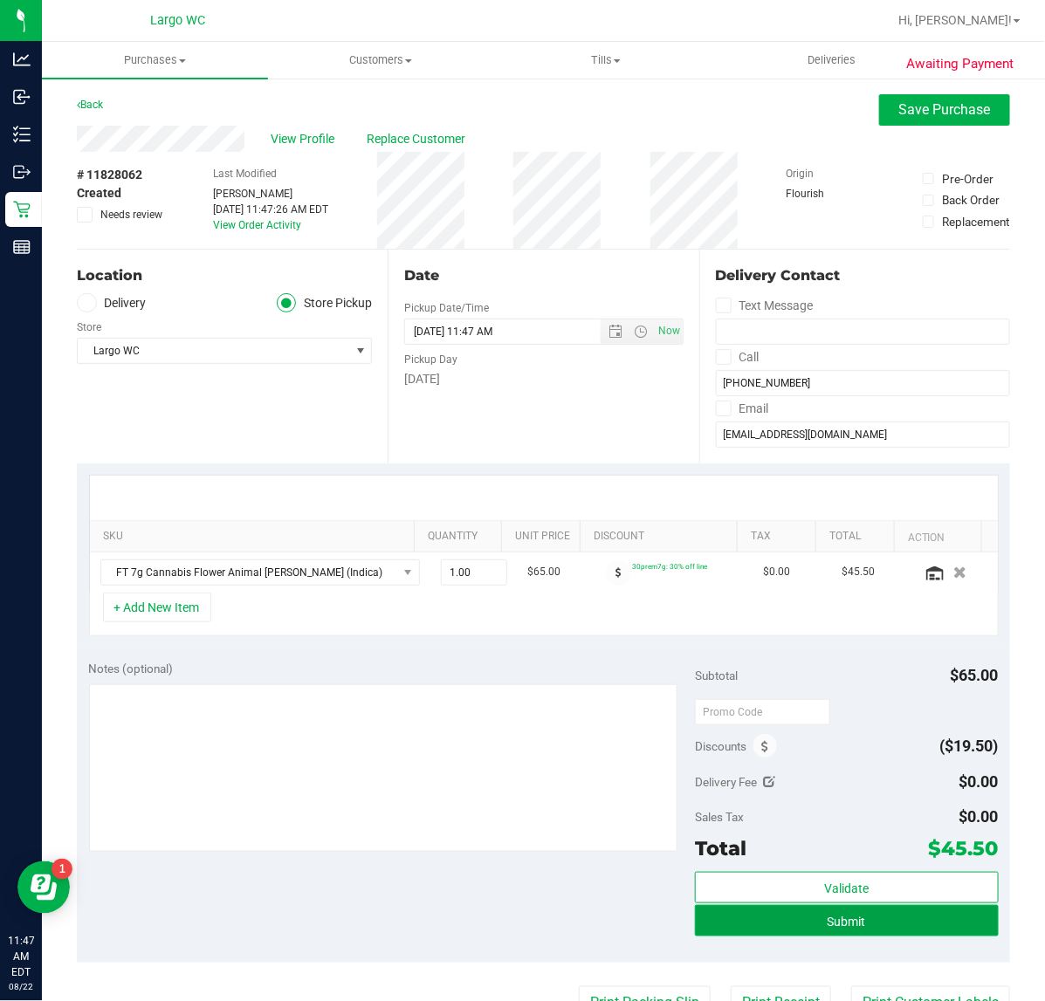
click at [914, 923] on button "Submit" at bounding box center [846, 920] width 303 height 31
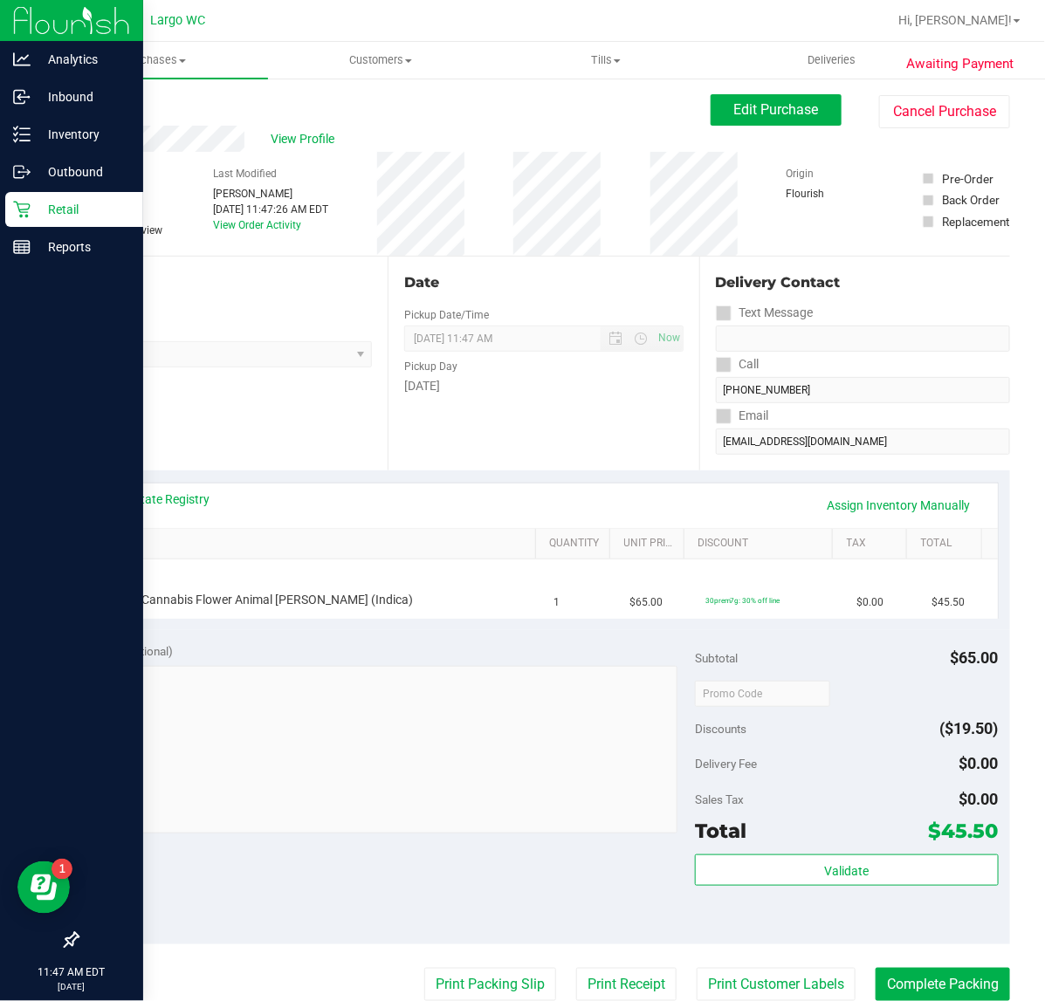
click at [31, 210] on p "Retail" at bounding box center [83, 209] width 105 height 21
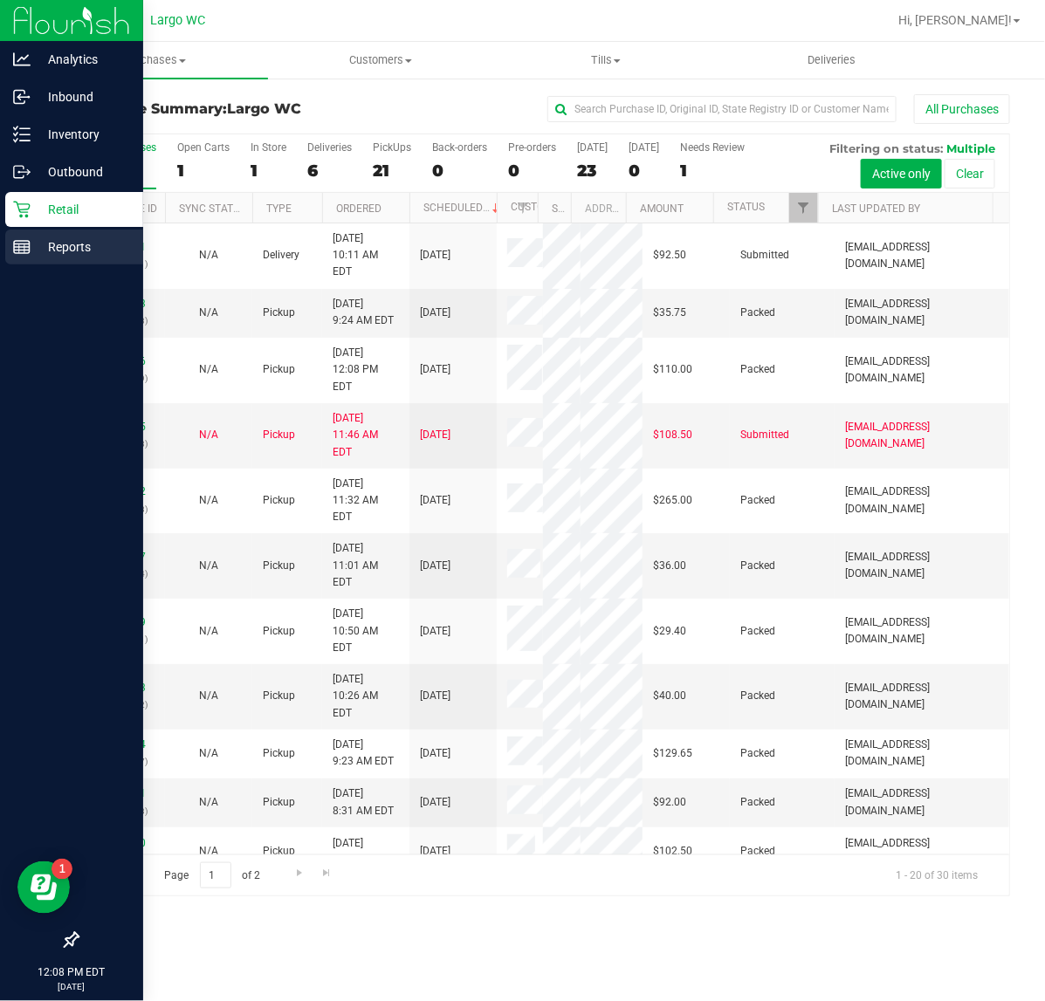
click at [17, 249] on icon at bounding box center [21, 246] width 17 height 17
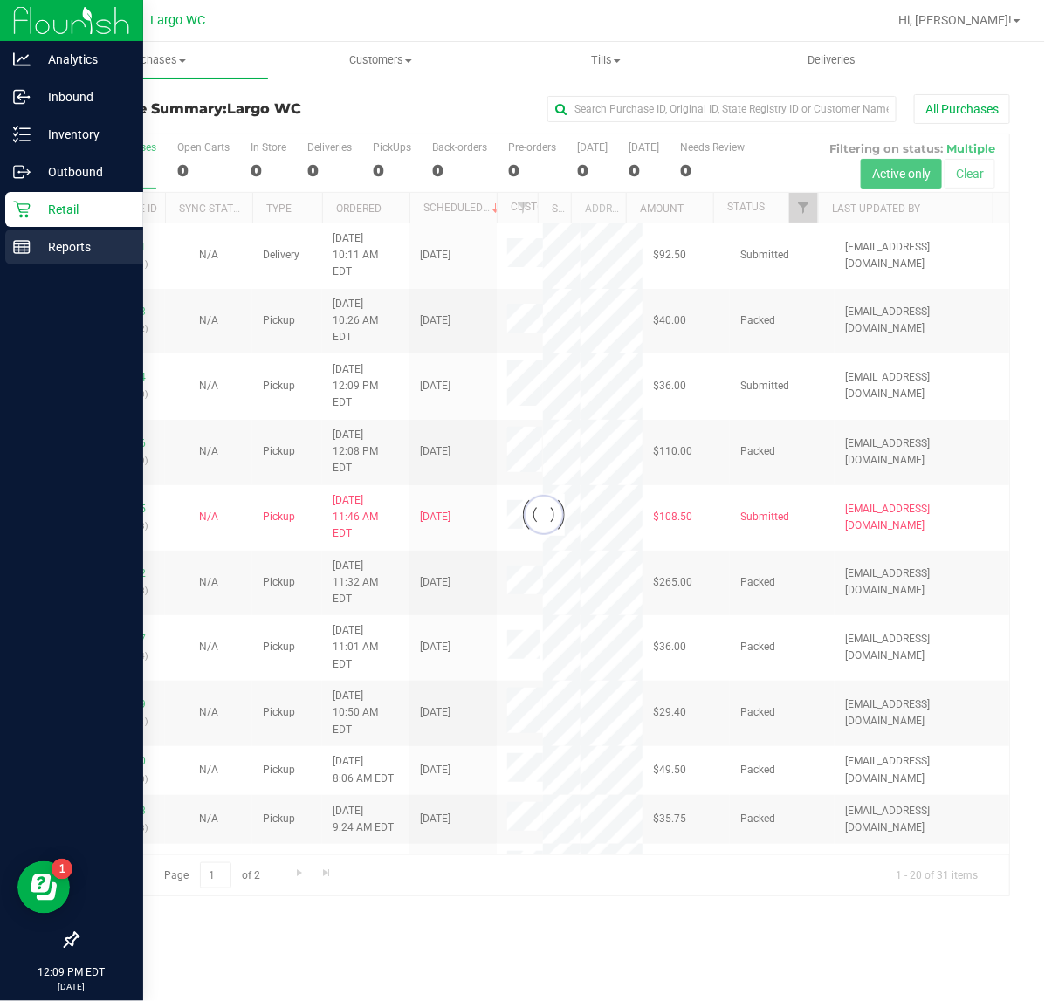
click at [24, 238] on icon at bounding box center [21, 246] width 17 height 17
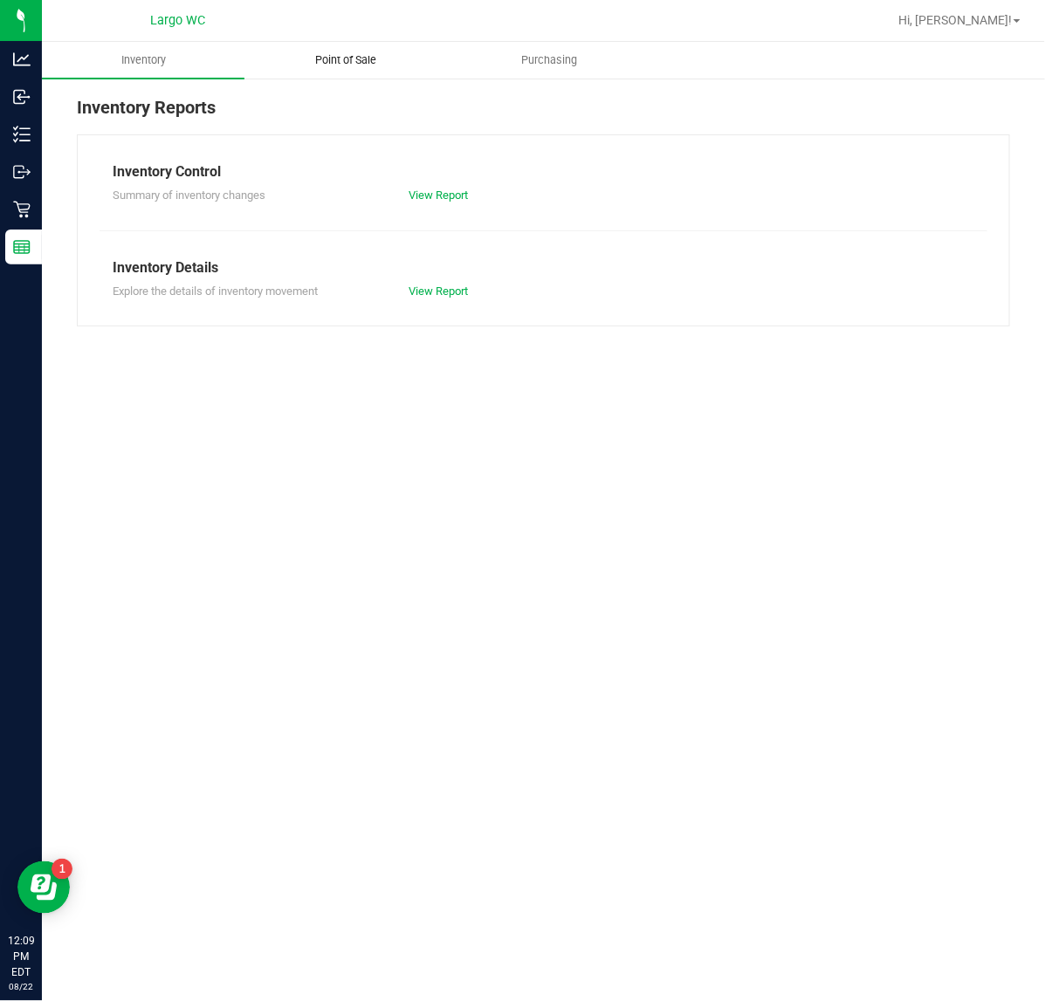
click at [342, 54] on span "Point of Sale" at bounding box center [346, 60] width 108 height 16
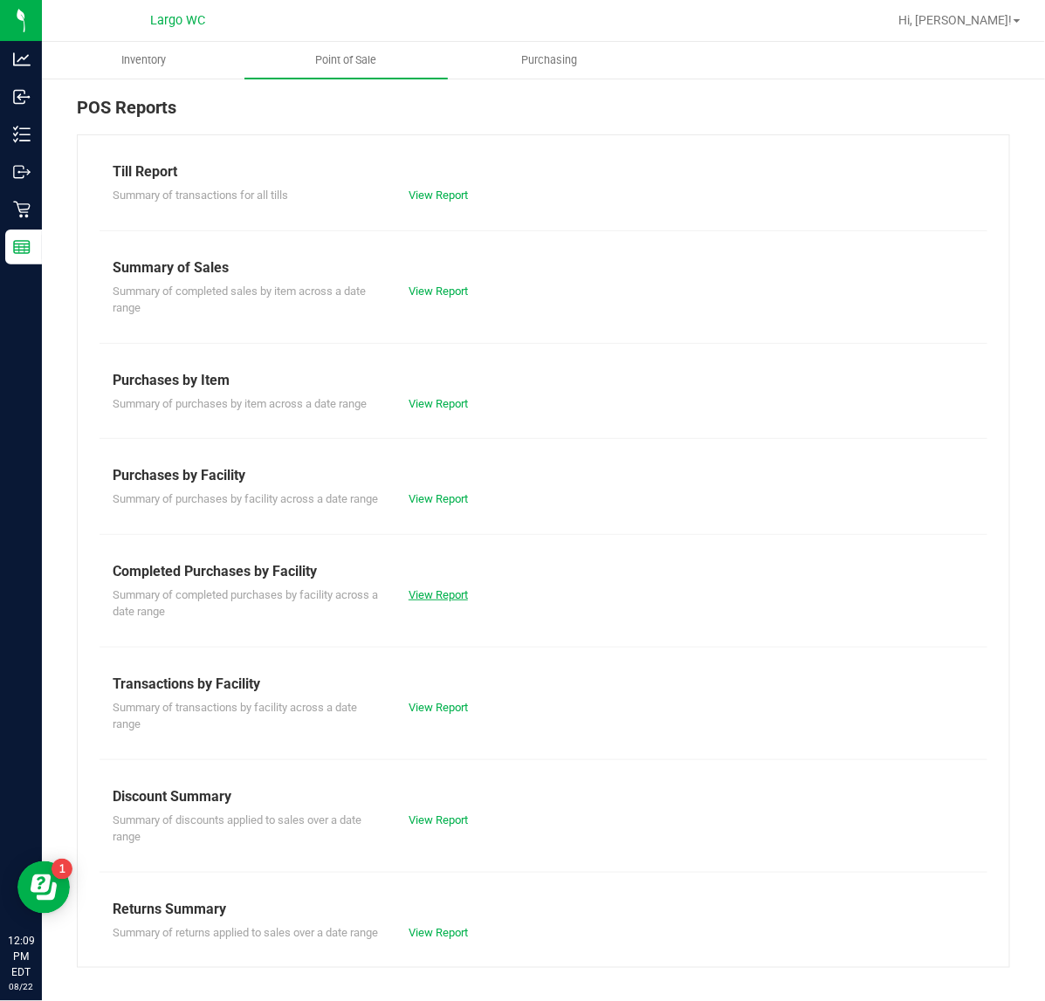
click at [415, 602] on link "View Report" at bounding box center [438, 594] width 59 height 13
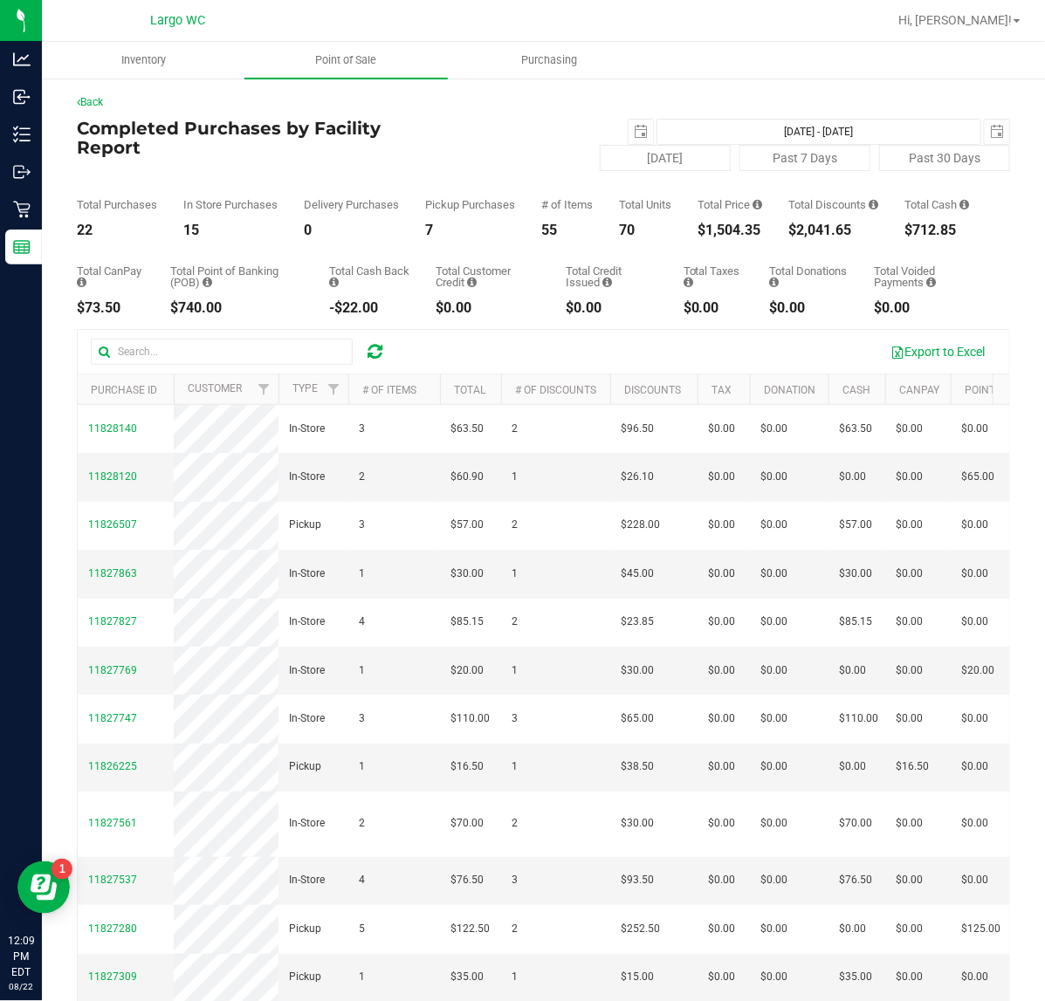
click at [719, 237] on div "$1,504.35" at bounding box center [730, 230] width 65 height 14
click at [718, 237] on div "$1,504.35" at bounding box center [730, 230] width 65 height 14
click at [458, 224] on div "Pickup Purchases 7" at bounding box center [470, 218] width 90 height 38
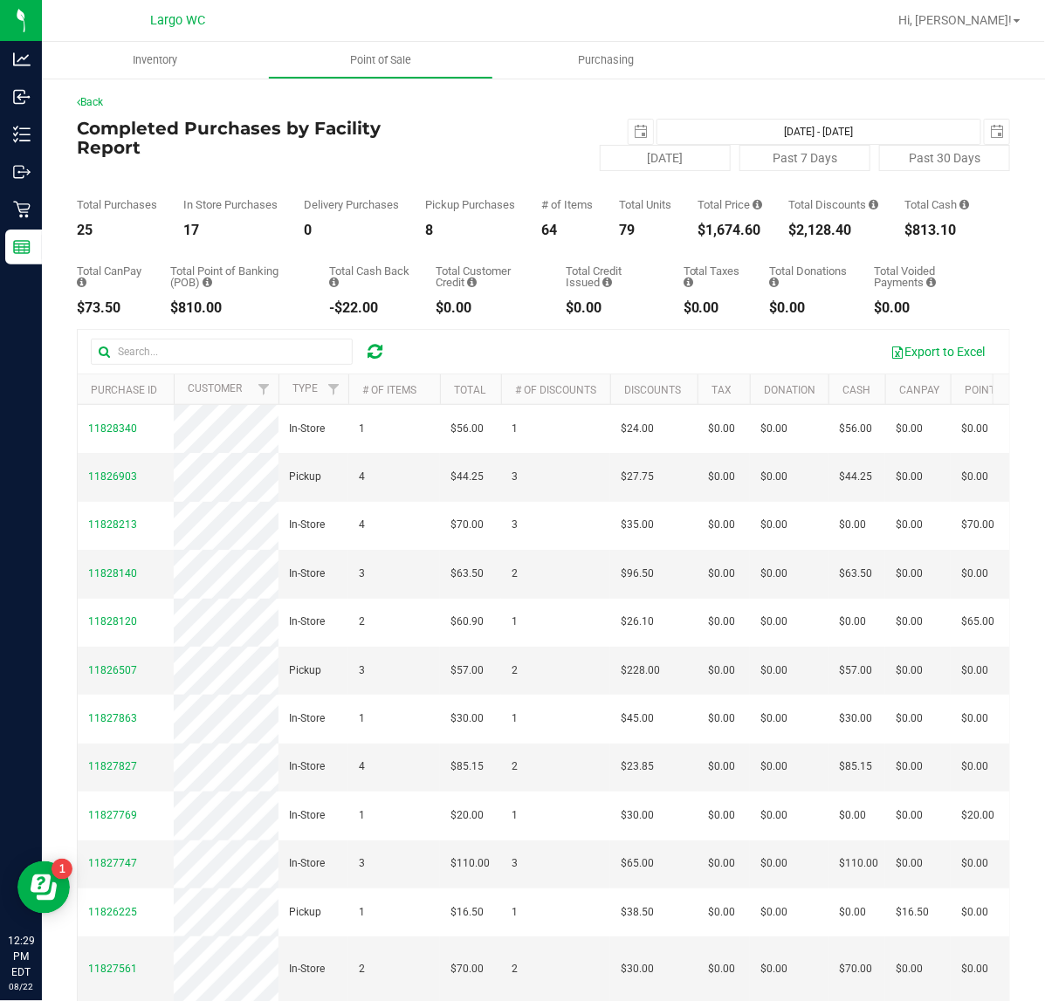
click at [729, 237] on div "$1,674.60" at bounding box center [730, 230] width 65 height 14
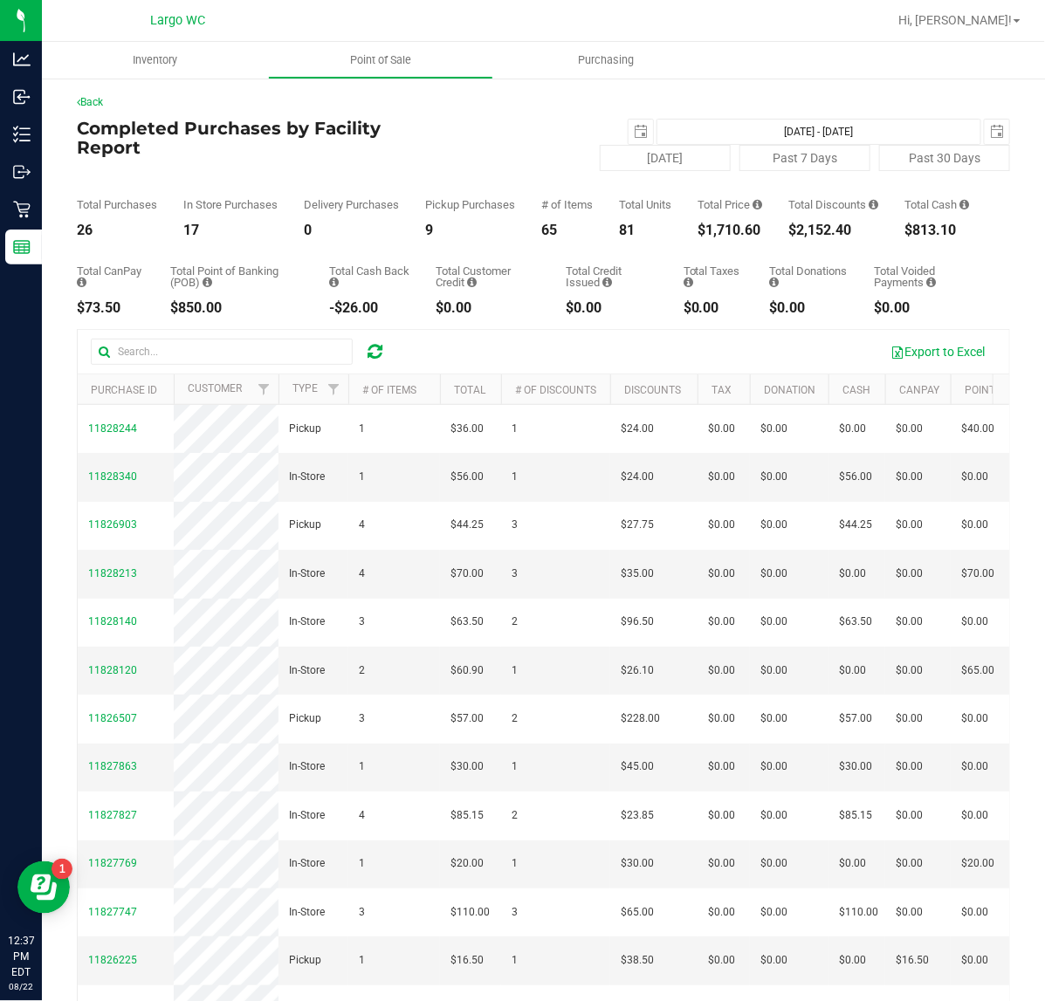
click at [738, 237] on div "$1,710.60" at bounding box center [730, 230] width 65 height 14
click at [725, 237] on div "$1,805.10" at bounding box center [730, 230] width 65 height 14
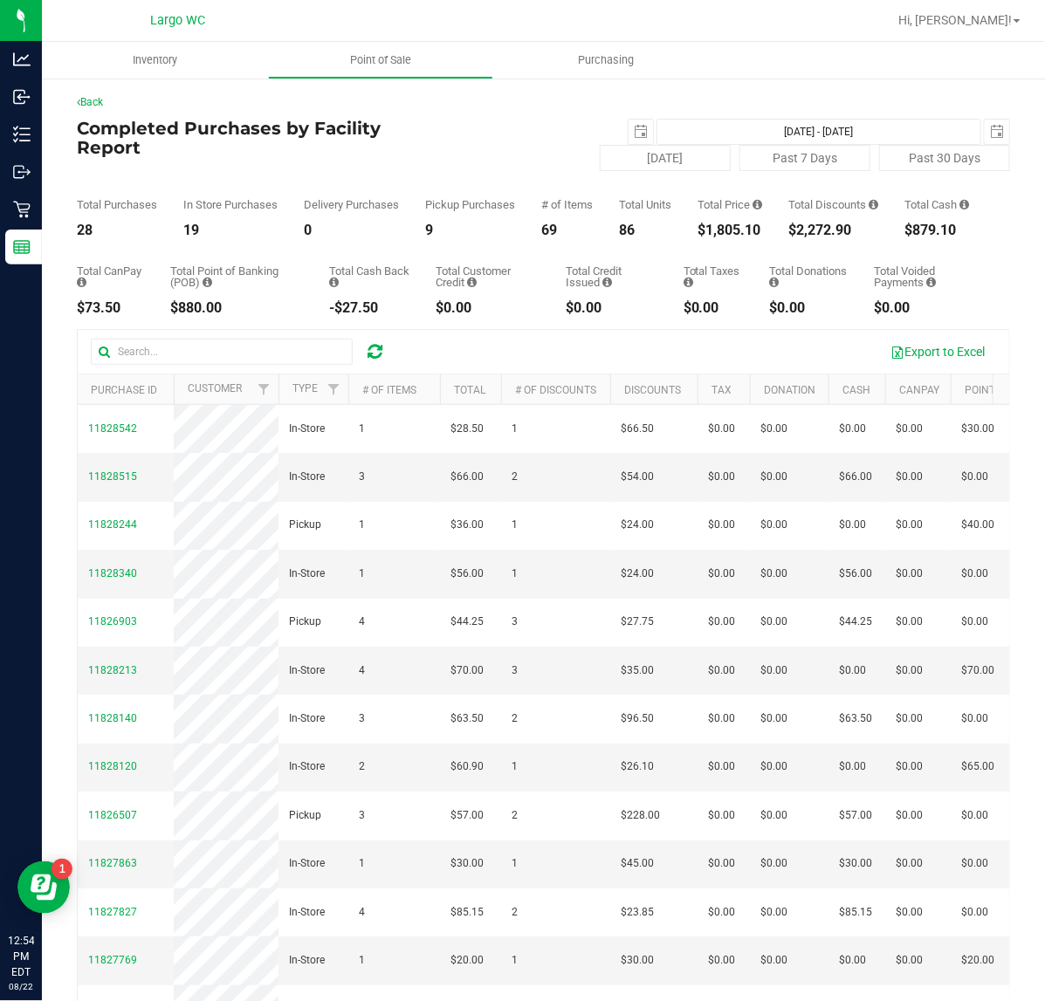
click at [725, 237] on div "$1,805.10" at bounding box center [730, 230] width 65 height 14
click at [696, 255] on div "Total CanPay $73.50 Total Point of Banking (POB) $880.00 Total Cash Back -$27.5…" at bounding box center [543, 276] width 933 height 78
drag, startPoint x: 679, startPoint y: 247, endPoint x: 758, endPoint y: 246, distance: 78.6
click at [758, 237] on div "Total Purchases 28 In Store Purchases 19 Delivery Purchases 0 Pickup Purchases …" at bounding box center [543, 204] width 933 height 66
click at [748, 237] on div "$1,805.10" at bounding box center [730, 230] width 65 height 14
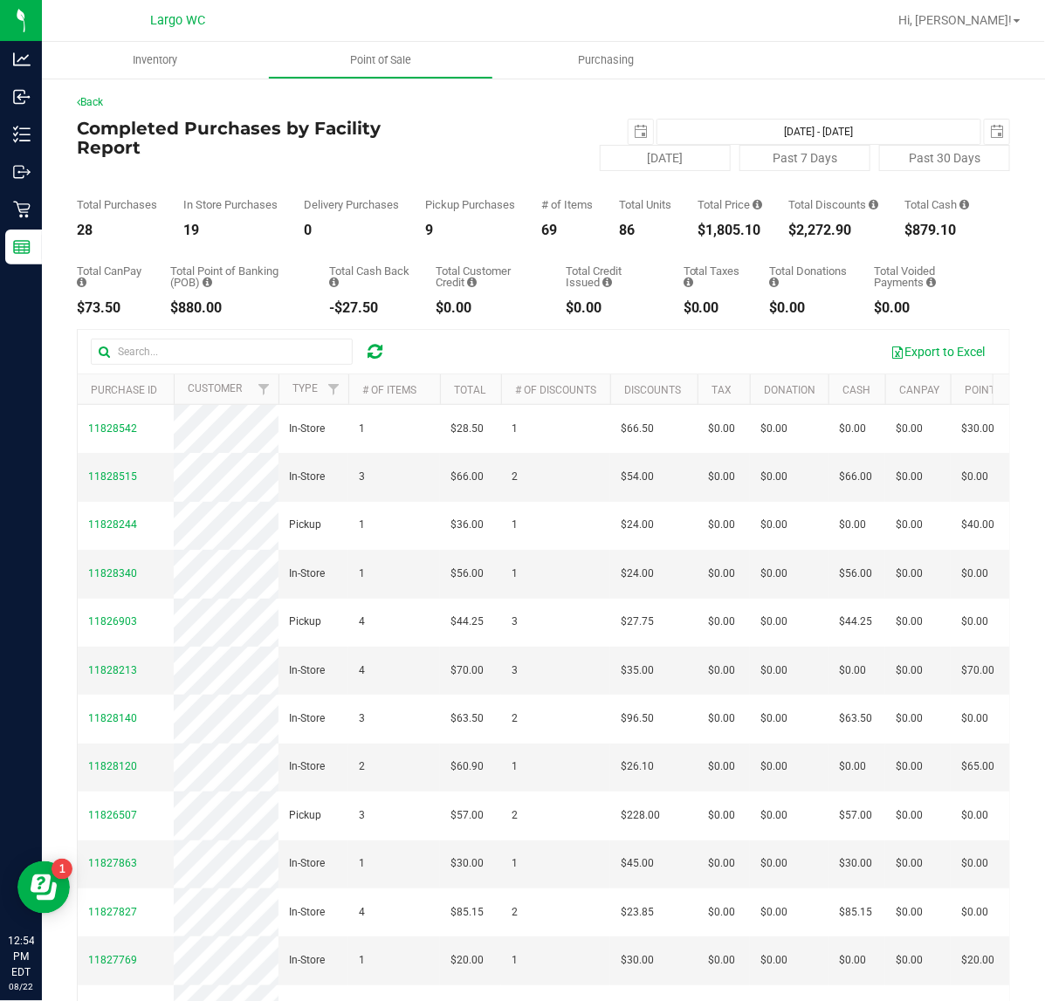
click at [748, 237] on div "$1,805.10" at bounding box center [730, 230] width 65 height 14
click at [712, 237] on div "$1,805.10" at bounding box center [730, 230] width 65 height 14
click at [720, 237] on div "$2,075.10" at bounding box center [730, 230] width 65 height 14
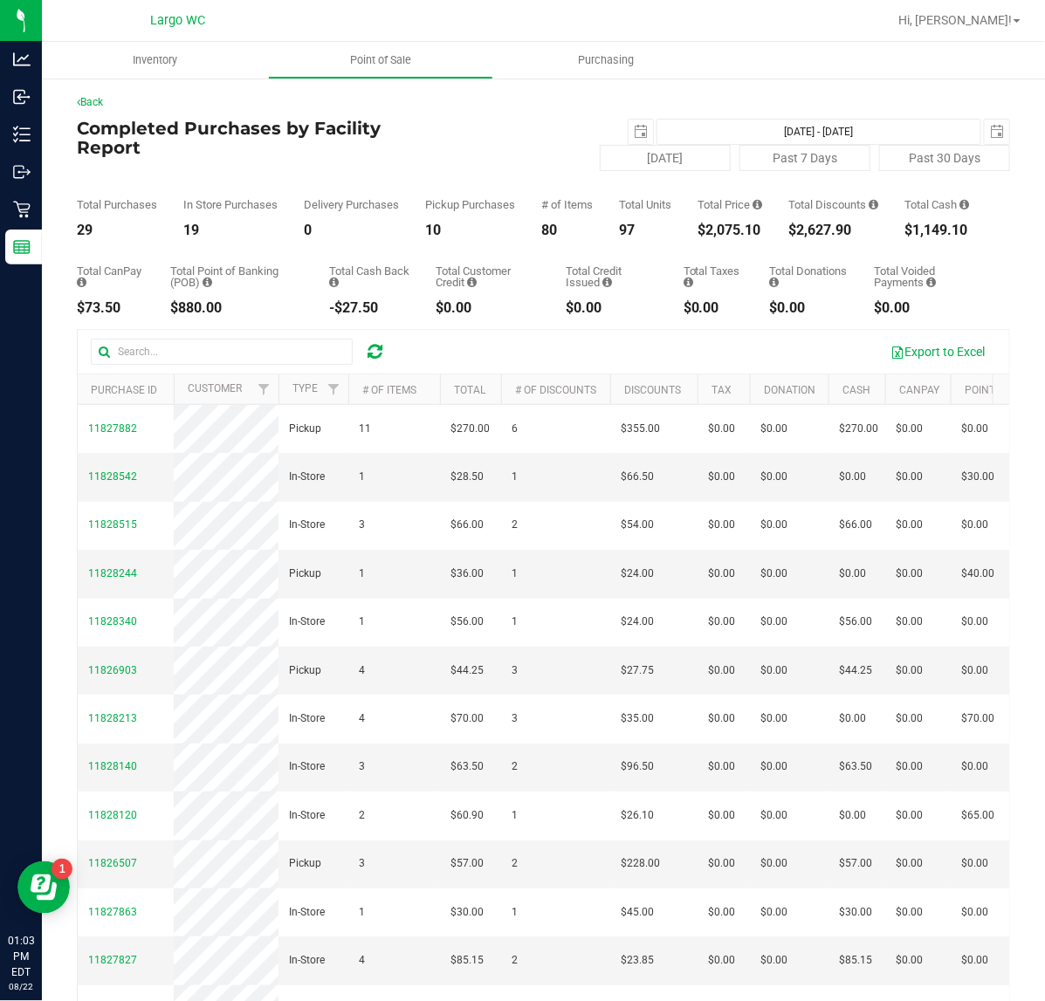
click at [720, 237] on div "$2,075.10" at bounding box center [730, 230] width 65 height 14
click at [712, 237] on div "$2,206.60" at bounding box center [730, 230] width 65 height 14
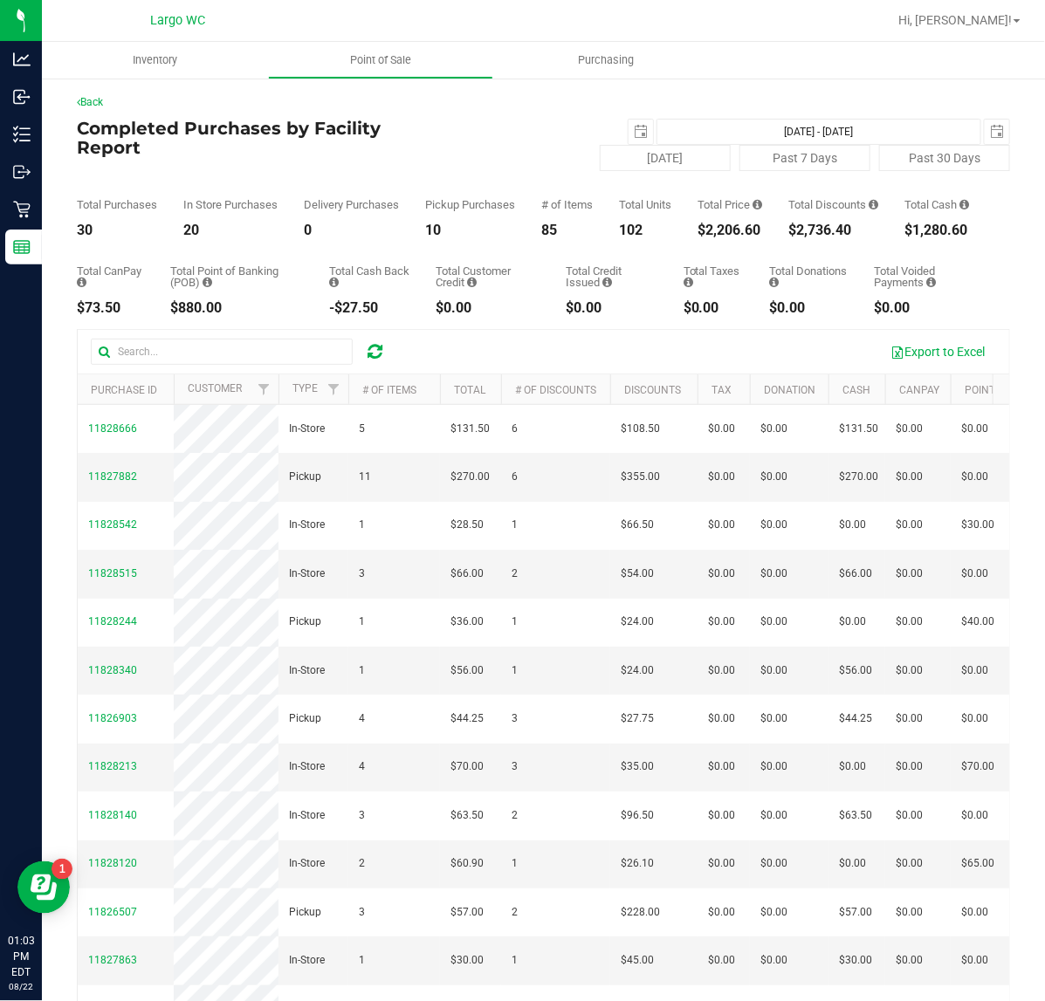
click at [712, 237] on div "$2,206.60" at bounding box center [730, 230] width 65 height 14
click at [506, 135] on div "[DATE] [DATE] - [DATE] [DATE]" at bounding box center [699, 132] width 649 height 26
drag, startPoint x: 573, startPoint y: 253, endPoint x: 553, endPoint y: 238, distance: 25.0
click at [561, 246] on div "Back Completed Purchases by Facility Report [DATE] [DATE] - [DATE] [DATE] [DATE…" at bounding box center [543, 586] width 933 height 984
click at [548, 233] on div "88" at bounding box center [567, 230] width 52 height 14
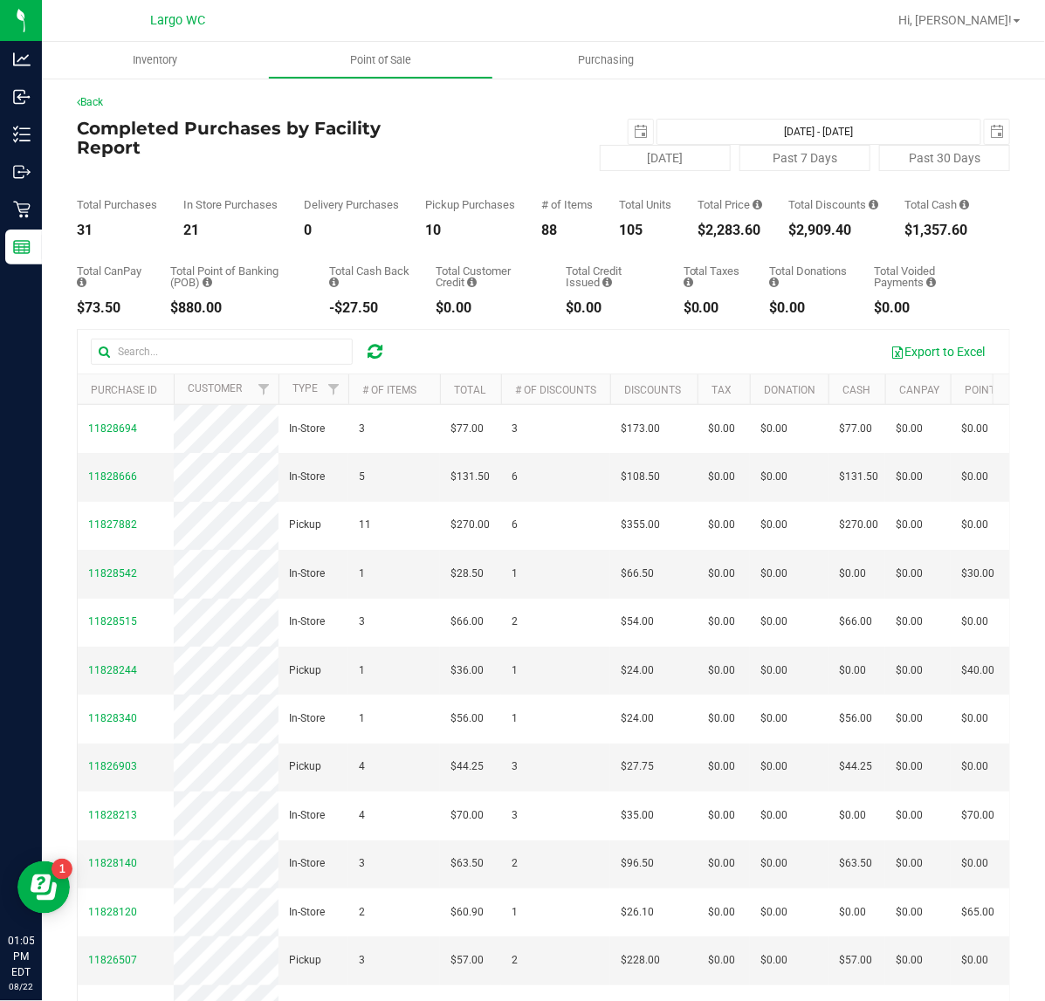
click at [548, 233] on div "88" at bounding box center [567, 230] width 52 height 14
click at [708, 236] on div "$2,283.60" at bounding box center [730, 230] width 65 height 14
click at [707, 236] on div "$2,283.60" at bounding box center [730, 230] width 65 height 14
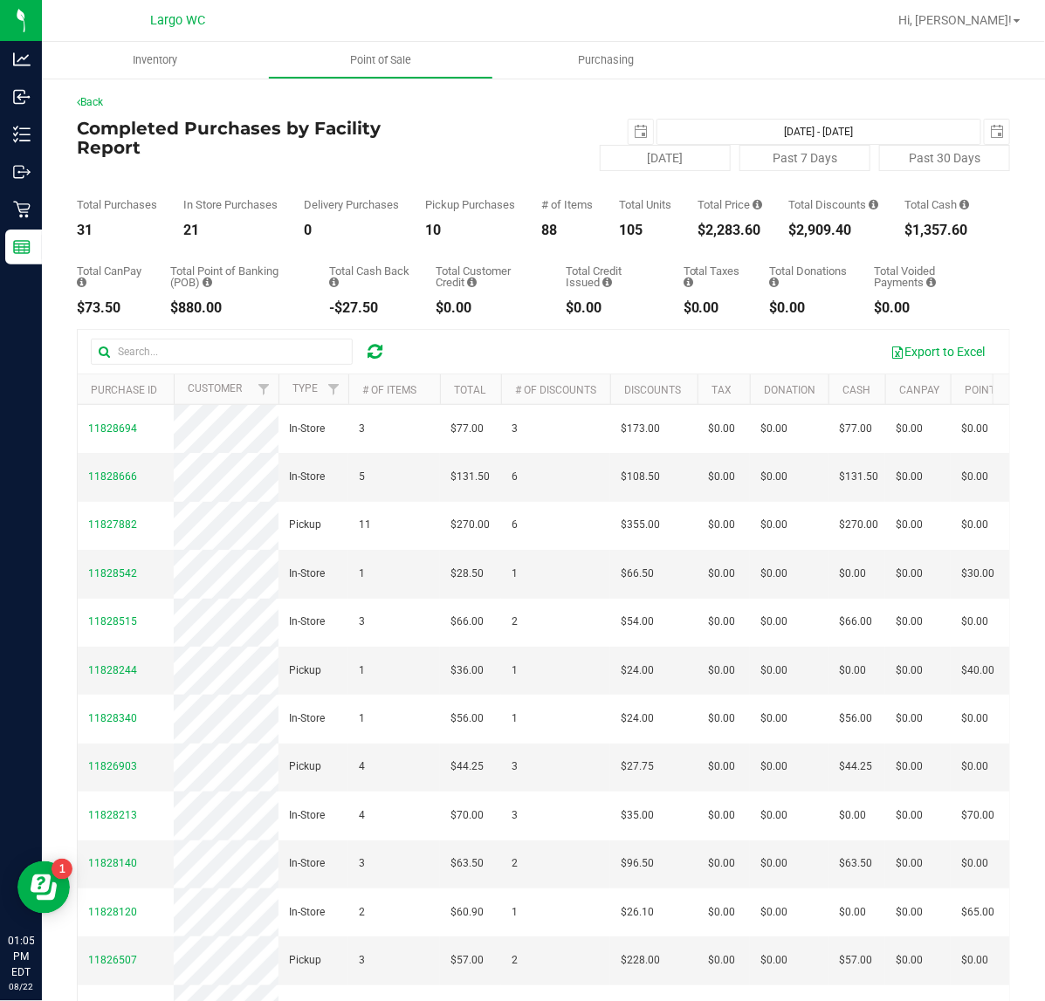
click at [643, 237] on div "105" at bounding box center [645, 230] width 52 height 14
click at [631, 237] on div "105" at bounding box center [645, 230] width 52 height 14
click at [432, 236] on div "10" at bounding box center [470, 230] width 90 height 14
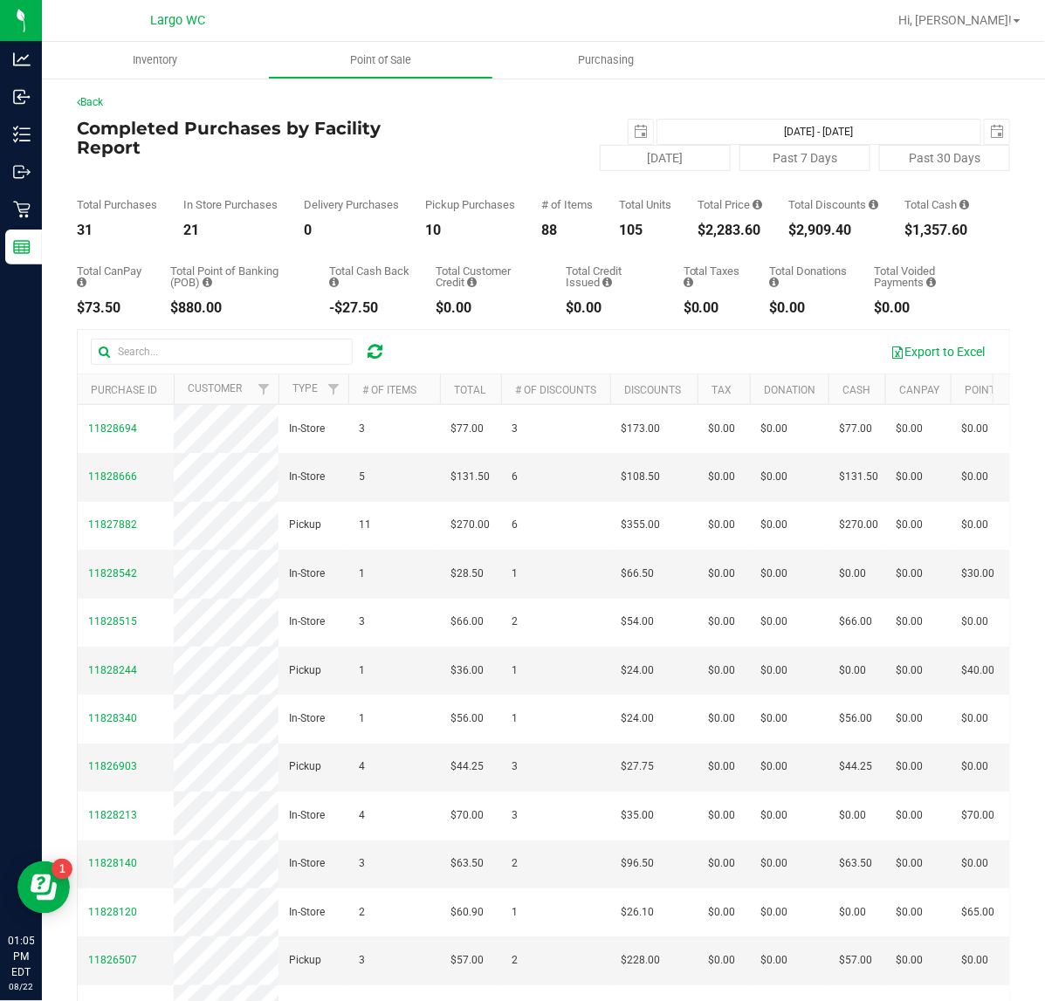
click at [432, 236] on div "10" at bounding box center [470, 230] width 90 height 14
click at [433, 236] on div "10" at bounding box center [470, 230] width 90 height 14
click at [196, 236] on div "21" at bounding box center [230, 230] width 94 height 14
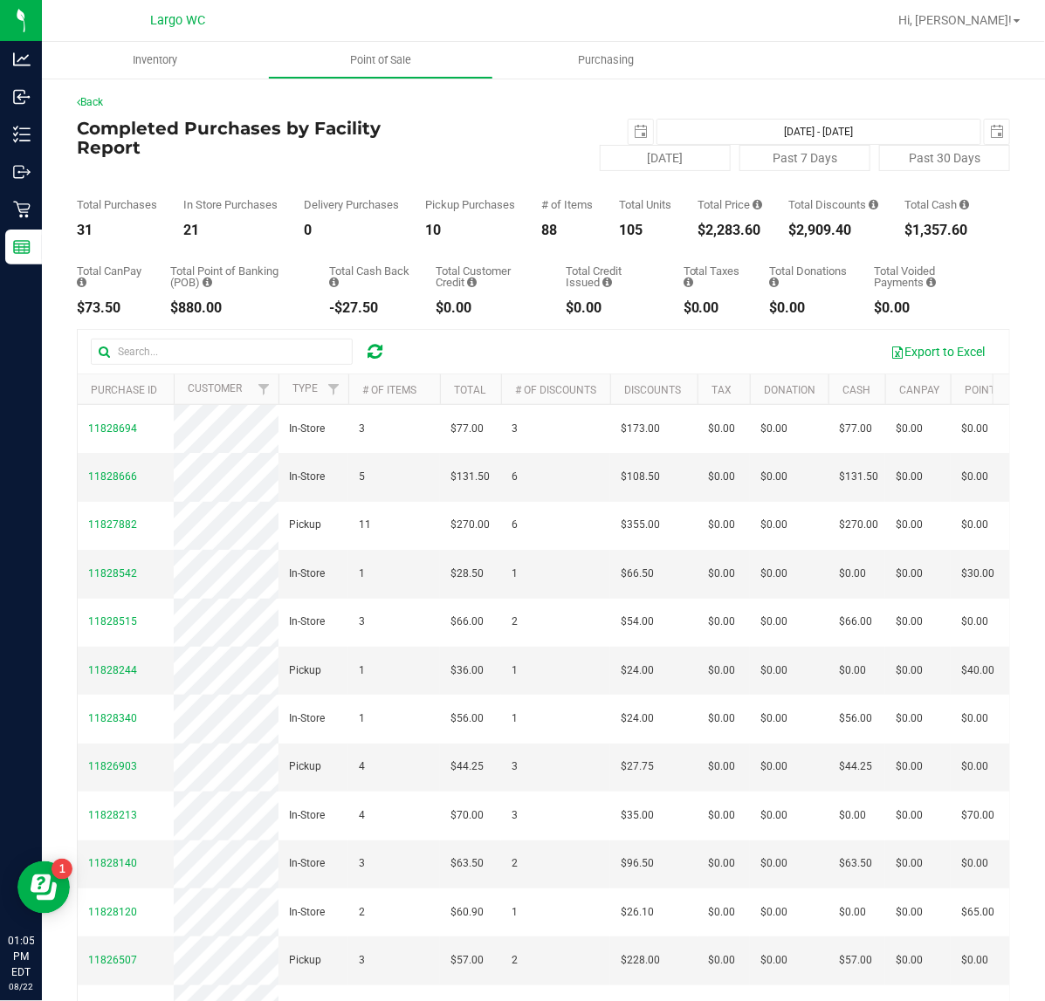
click at [81, 237] on div "31" at bounding box center [117, 230] width 80 height 14
click at [85, 237] on div "31" at bounding box center [117, 230] width 80 height 14
click at [90, 237] on div "31" at bounding box center [117, 230] width 80 height 14
click at [822, 237] on div "$2,909.40" at bounding box center [833, 230] width 90 height 14
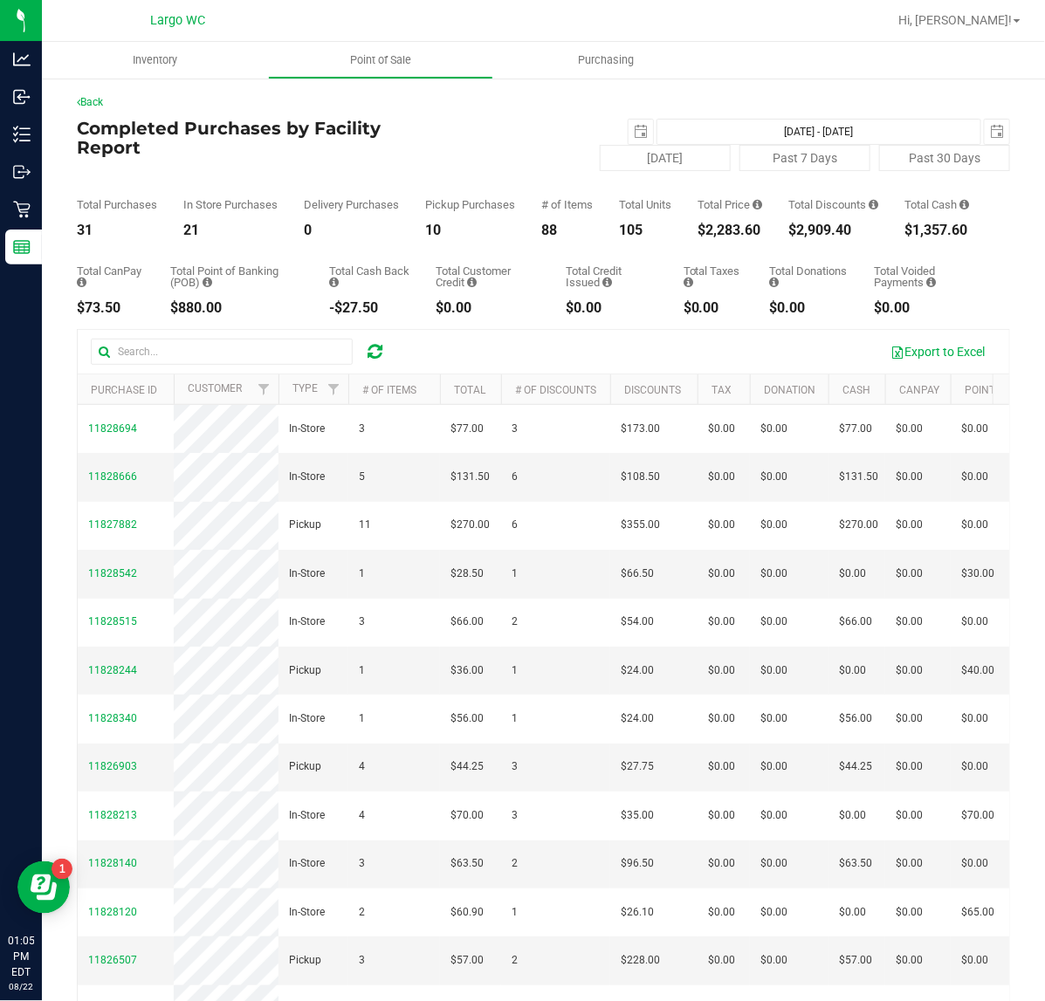
drag, startPoint x: 822, startPoint y: 240, endPoint x: 709, endPoint y: 242, distance: 112.6
click at [817, 237] on div "$2,909.40" at bounding box center [833, 230] width 90 height 14
click at [708, 237] on div "$2,283.60" at bounding box center [730, 230] width 65 height 14
click at [703, 237] on div "$2,283.60" at bounding box center [730, 230] width 65 height 14
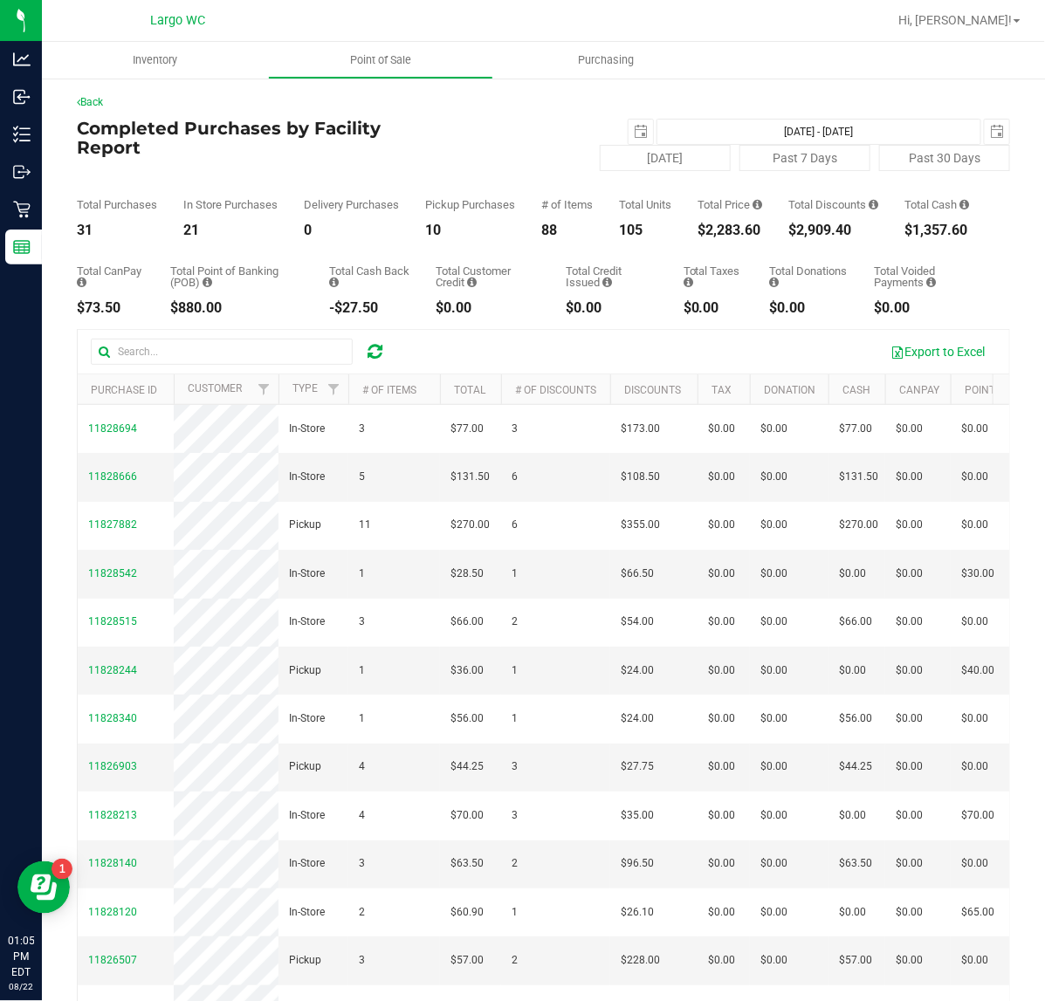
click at [931, 237] on div "$1,357.60" at bounding box center [936, 230] width 65 height 14
click at [930, 237] on div "$1,357.60" at bounding box center [936, 230] width 65 height 14
click at [877, 311] on div "Total Voided Payments $0.00" at bounding box center [929, 290] width 110 height 50
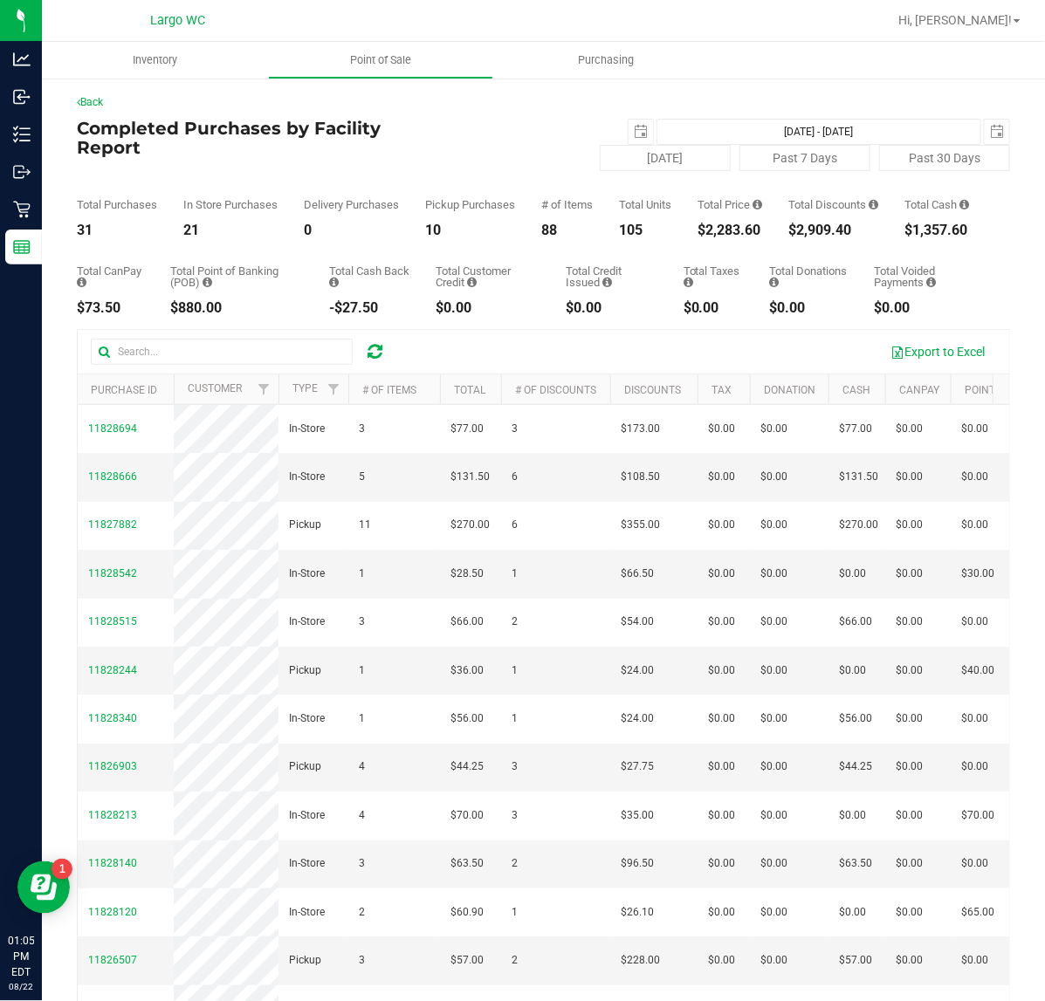
click at [877, 311] on div "Total Voided Payments $0.00" at bounding box center [929, 290] width 110 height 50
click at [880, 281] on div "Total Voided Payments" at bounding box center [929, 276] width 110 height 23
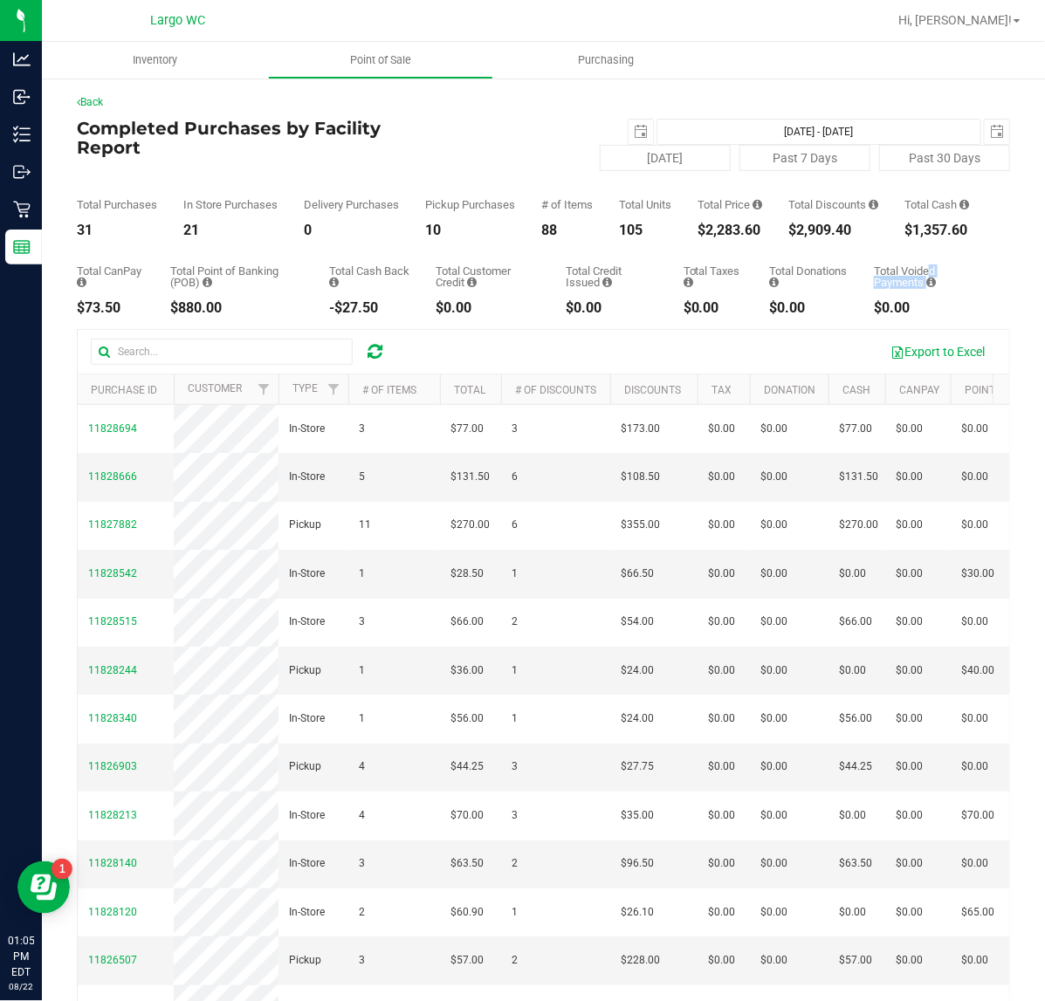
click at [880, 281] on div "Total Voided Payments" at bounding box center [929, 276] width 110 height 23
click at [784, 282] on div "Total Donations" at bounding box center [809, 276] width 79 height 23
click at [700, 288] on div "Total Taxes" at bounding box center [714, 276] width 60 height 23
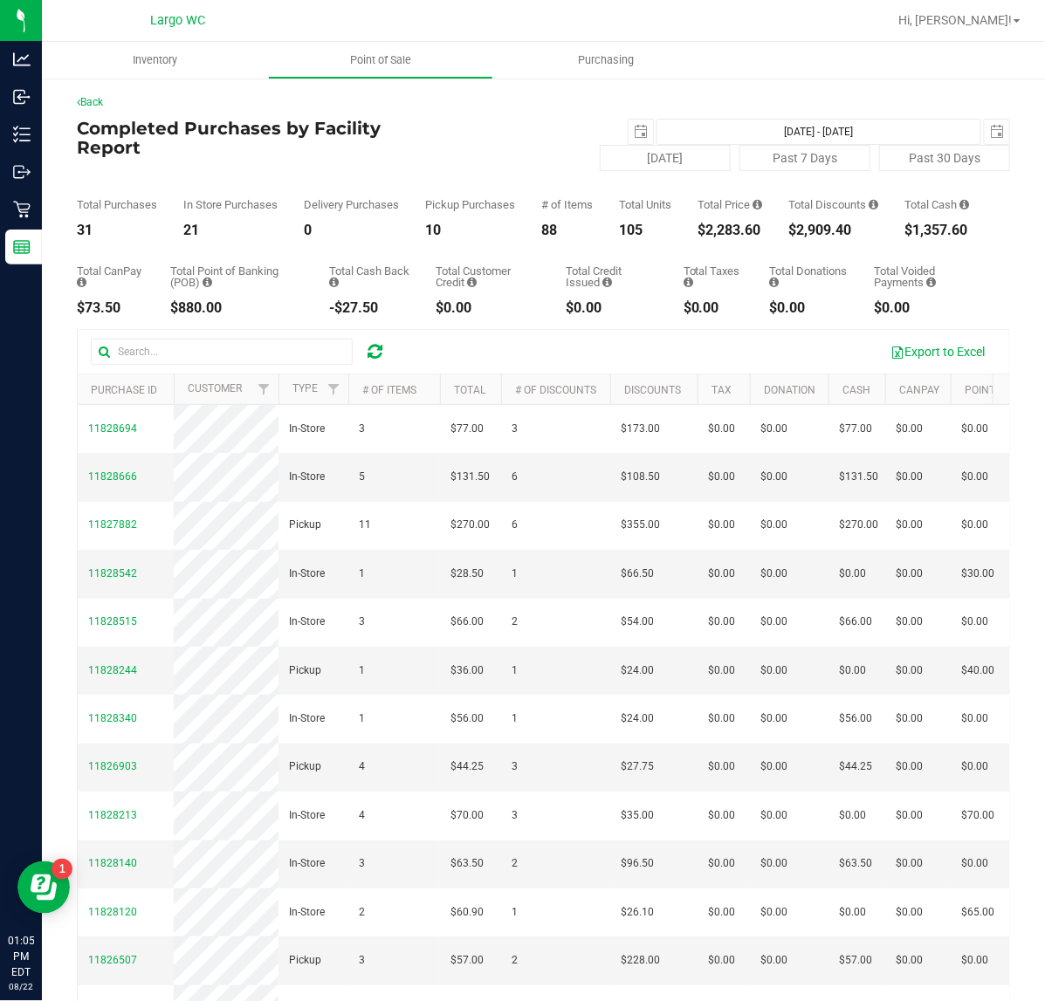
click at [700, 288] on div "Total Taxes" at bounding box center [714, 276] width 60 height 23
